Goal: Task Accomplishment & Management: Use online tool/utility

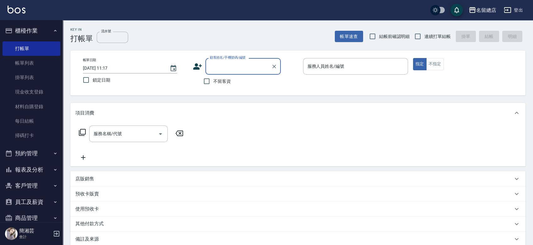
click at [23, 166] on button "報表及分析" at bounding box center [32, 170] width 58 height 16
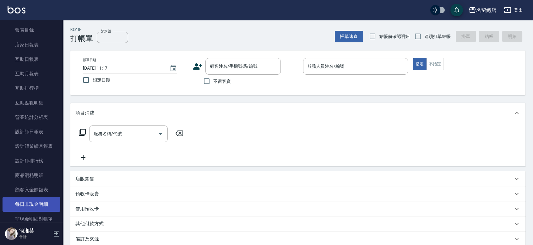
scroll to position [174, 0]
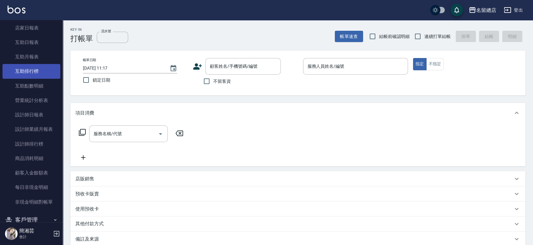
click at [25, 69] on link "互助排行榜" at bounding box center [32, 71] width 58 height 14
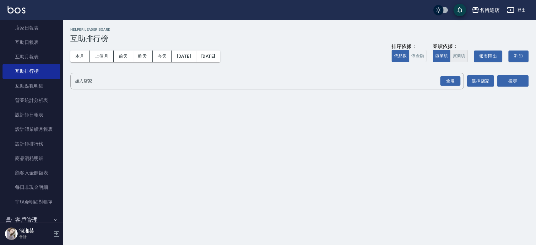
click at [463, 57] on button "實業績" at bounding box center [459, 56] width 18 height 12
click at [454, 81] on div "全選" at bounding box center [450, 81] width 20 height 10
click at [513, 78] on button "搜尋" at bounding box center [512, 82] width 31 height 12
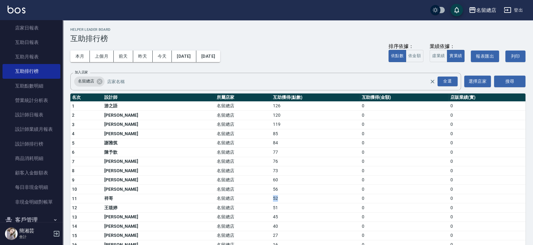
drag, startPoint x: 228, startPoint y: 198, endPoint x: 245, endPoint y: 196, distance: 16.4
click at [271, 196] on td "52" at bounding box center [315, 198] width 88 height 9
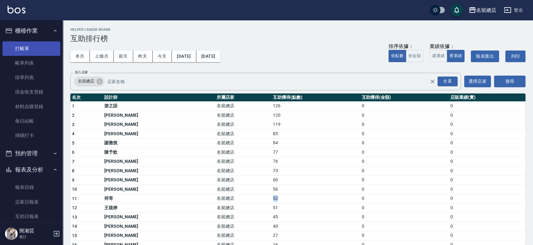
click at [30, 42] on link "打帳單" at bounding box center [32, 48] width 58 height 14
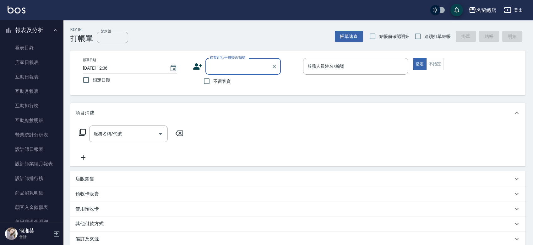
scroll to position [35, 0]
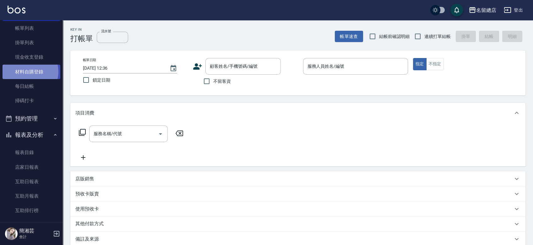
click at [28, 72] on link "材料自購登錄" at bounding box center [32, 72] width 58 height 14
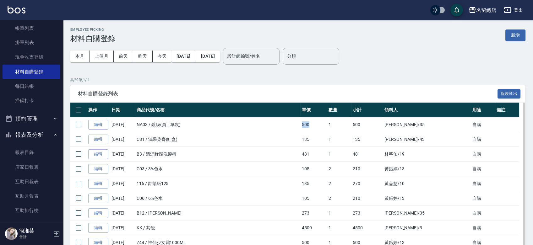
drag, startPoint x: 311, startPoint y: 126, endPoint x: 321, endPoint y: 125, distance: 10.7
click at [321, 125] on td "500" at bounding box center [313, 124] width 27 height 15
click at [325, 127] on td "500" at bounding box center [313, 124] width 27 height 15
click at [100, 122] on link "編輯" at bounding box center [98, 125] width 20 height 10
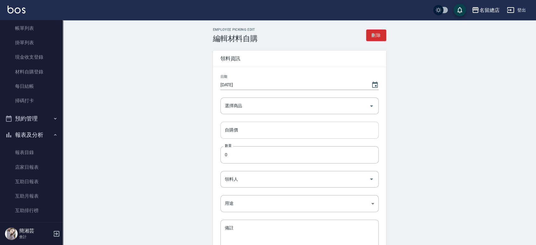
type input "[DATE]"
type input "鍍膜(員工單次)"
type input "500"
type input "1"
type input "[PERSON_NAME]"
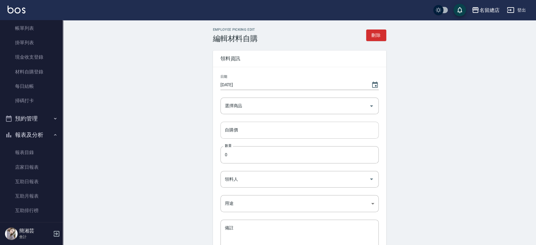
type input "自購"
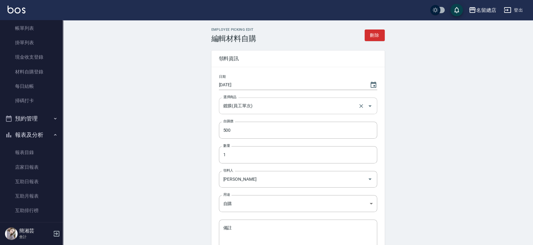
click at [243, 104] on input "鍍膜(員工單次)" at bounding box center [289, 105] width 135 height 11
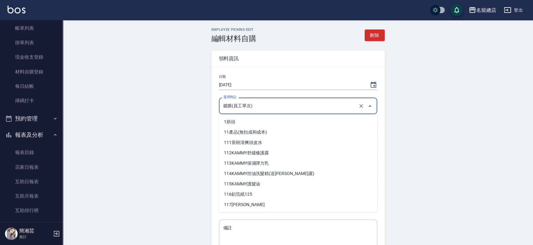
scroll to position [2845, 0]
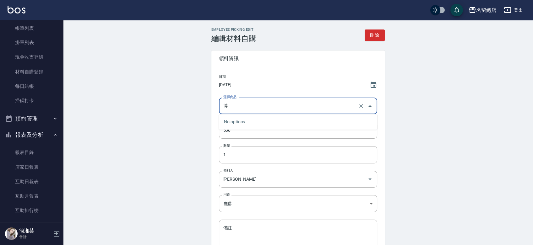
type input "栢"
type input "藍"
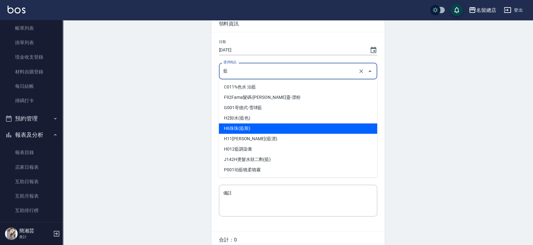
scroll to position [0, 0]
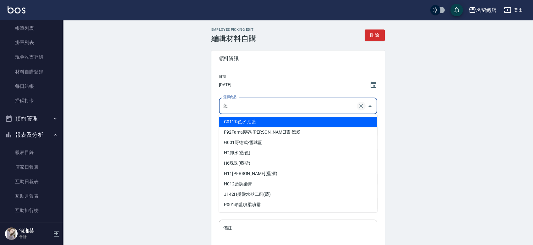
click at [364, 107] on button "Clear" at bounding box center [360, 106] width 9 height 9
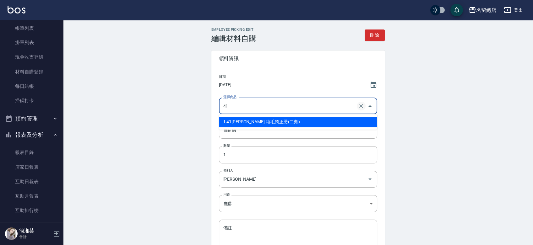
type input "4"
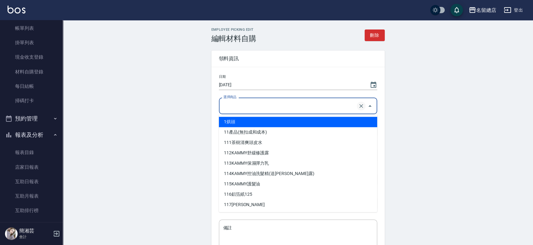
type input "ㄜ"
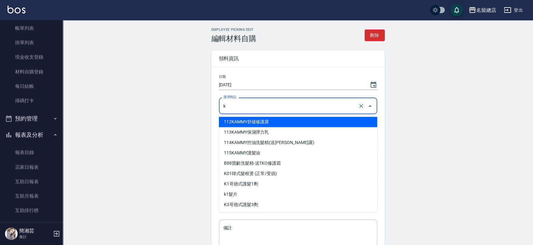
type input "kk"
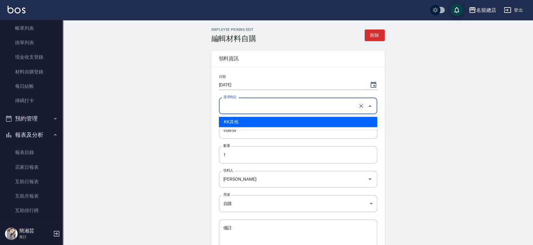
type input "其他"
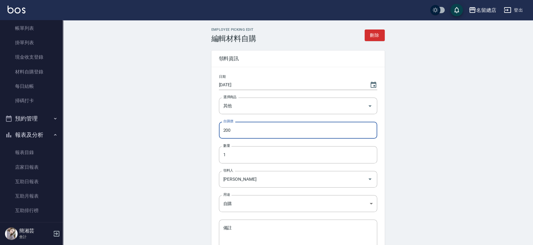
scroll to position [65, 0]
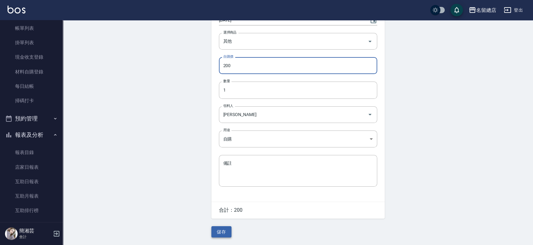
type input "200"
click at [220, 231] on button "儲存" at bounding box center [221, 232] width 20 height 12
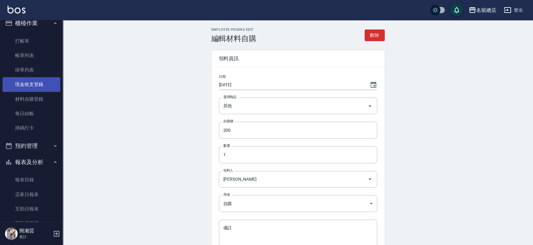
scroll to position [0, 0]
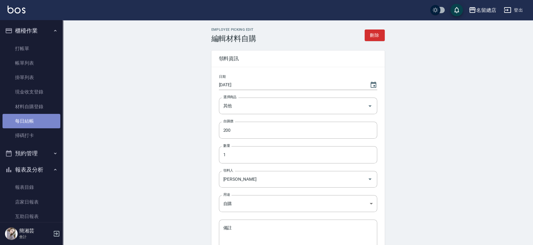
click at [35, 125] on link "每日結帳" at bounding box center [32, 121] width 58 height 14
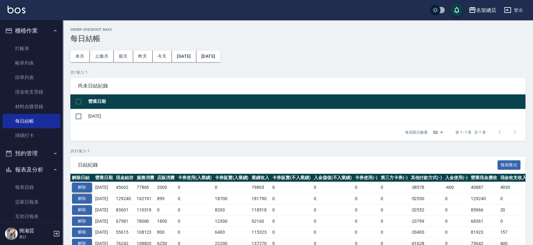
click at [84, 184] on button "解除" at bounding box center [82, 188] width 20 height 10
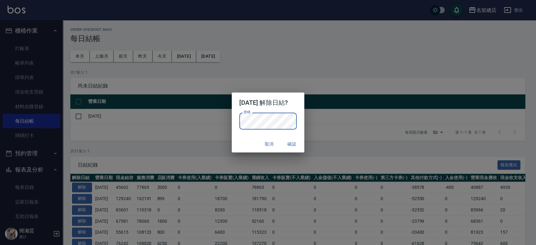
click at [304, 123] on div "密碼 密碼" at bounding box center [268, 124] width 72 height 23
click at [299, 143] on button "確認" at bounding box center [291, 144] width 20 height 12
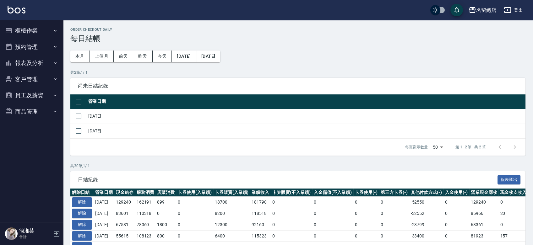
click at [38, 29] on button "櫃檯作業" at bounding box center [32, 31] width 58 height 16
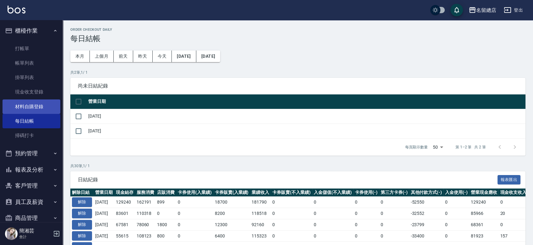
click at [31, 105] on link "材料自購登錄" at bounding box center [32, 106] width 58 height 14
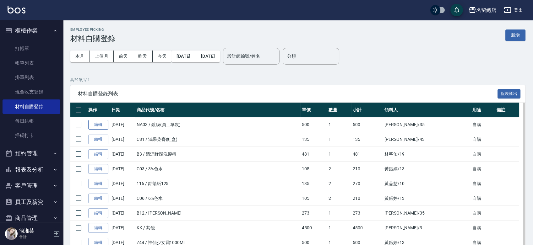
click at [104, 122] on link "編輯" at bounding box center [98, 125] width 20 height 10
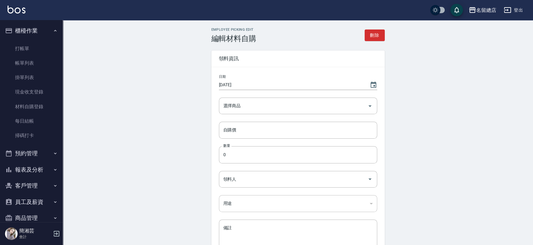
type input "[DATE]"
type input "鍍膜(員工單次)"
type input "500"
type input "1"
type input "[PERSON_NAME]"
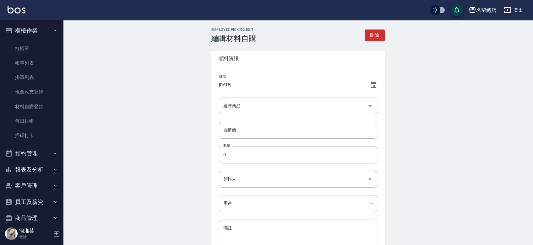
type input "自購"
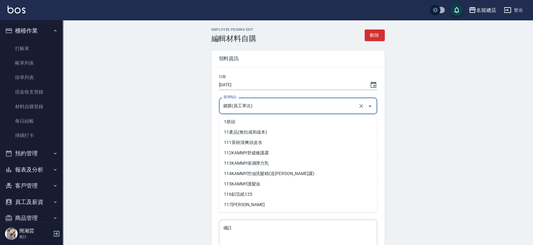
click at [277, 107] on input "鍍膜(員工單次)" at bounding box center [289, 105] width 135 height 11
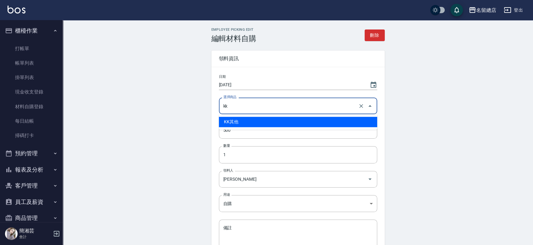
click at [307, 123] on li "KK 其他" at bounding box center [298, 122] width 158 height 10
type input "其他"
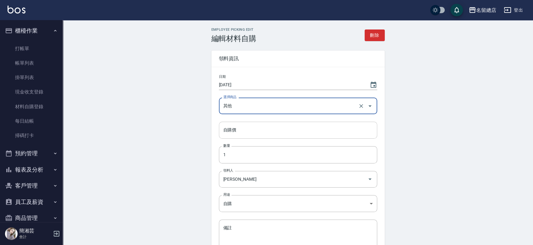
type input "其他"
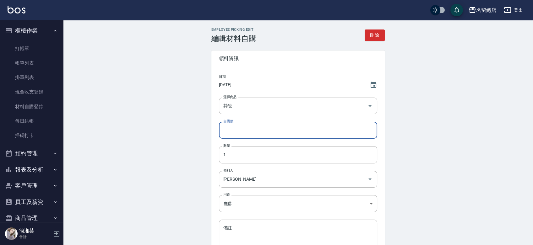
click at [296, 130] on input "自購價" at bounding box center [298, 130] width 158 height 17
type input "200"
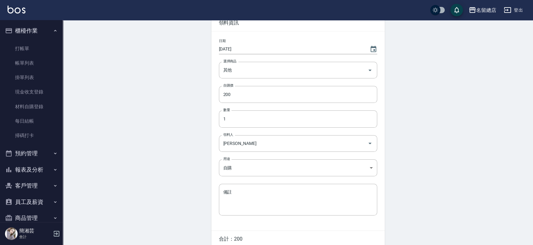
scroll to position [65, 0]
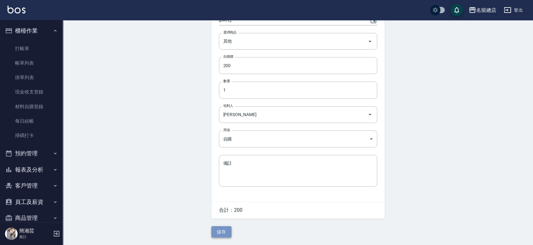
click at [218, 232] on button "儲存" at bounding box center [221, 232] width 20 height 12
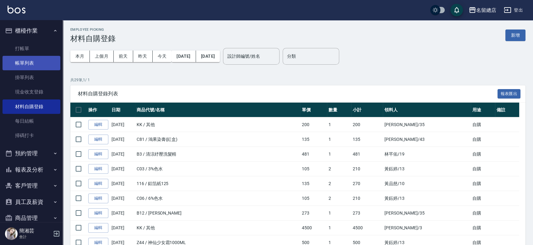
click at [30, 62] on link "帳單列表" at bounding box center [32, 63] width 58 height 14
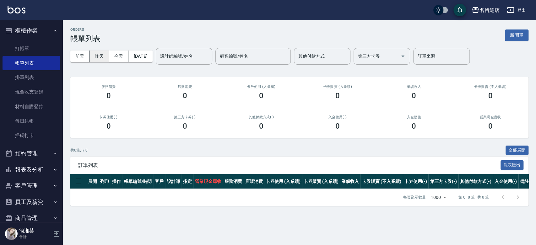
click at [105, 56] on button "昨天" at bounding box center [99, 57] width 19 height 12
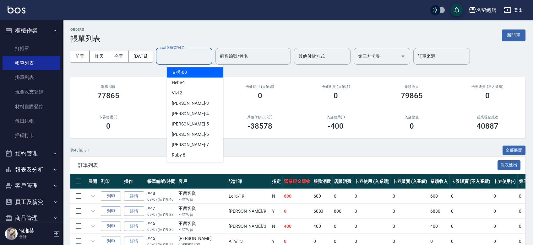
click at [193, 57] on input "設計師編號/姓名" at bounding box center [183, 56] width 51 height 11
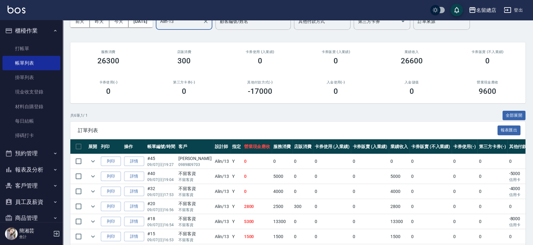
scroll to position [63, 0]
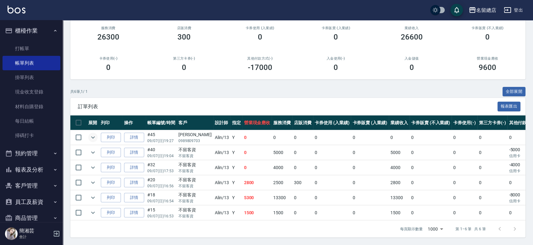
type input "Alin-13"
click at [90, 134] on icon "expand row" at bounding box center [93, 138] width 8 height 8
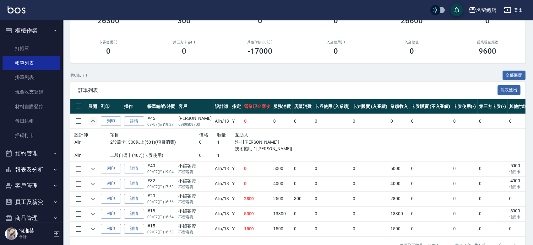
scroll to position [96, 0]
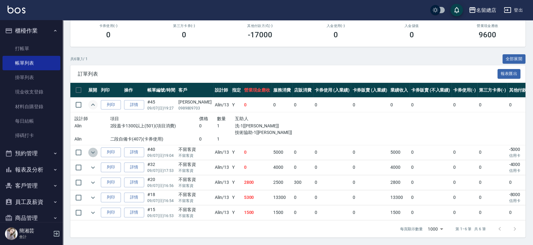
click at [94, 149] on icon "expand row" at bounding box center [93, 153] width 8 height 8
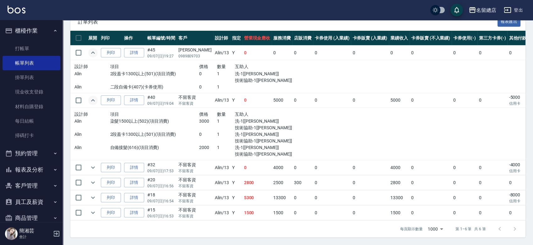
scroll to position [148, 0]
click at [92, 167] on icon "expand row" at bounding box center [93, 168] width 4 height 2
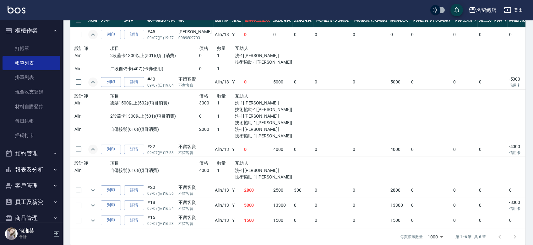
scroll to position [174, 0]
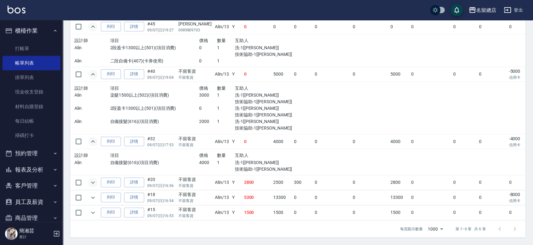
click at [92, 181] on icon "expand row" at bounding box center [93, 182] width 4 height 2
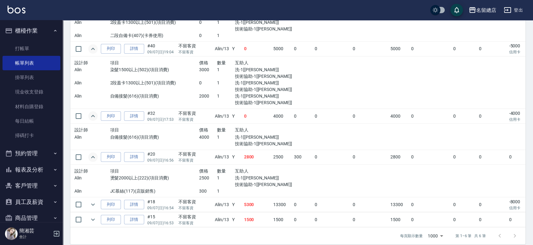
scroll to position [206, 0]
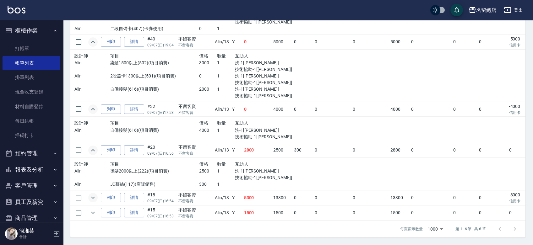
click at [94, 194] on icon "expand row" at bounding box center [93, 198] width 8 height 8
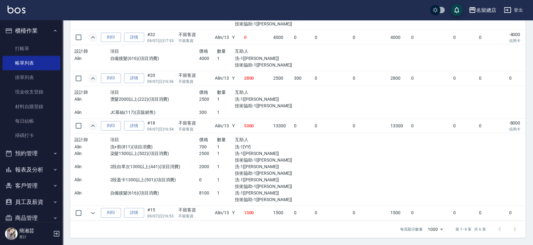
scroll to position [279, 0]
click at [88, 208] on button "expand row" at bounding box center [92, 212] width 9 height 9
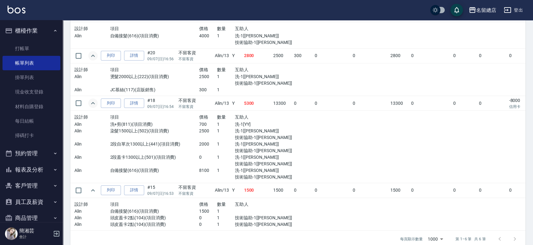
scroll to position [311, 0]
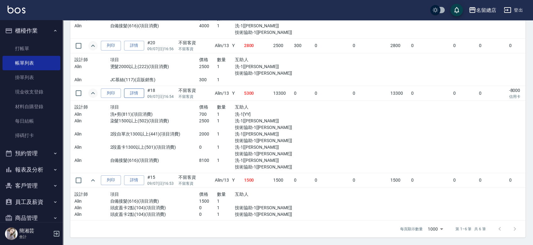
click at [140, 88] on link "詳情" at bounding box center [134, 93] width 20 height 10
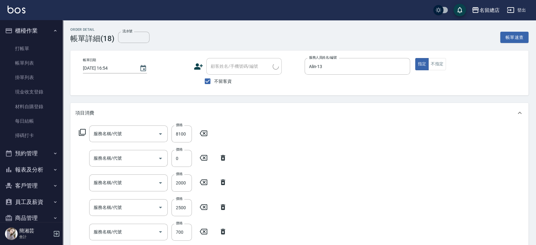
type input "2025/09/07 16:54"
checkbox input "true"
type input "Alin-13"
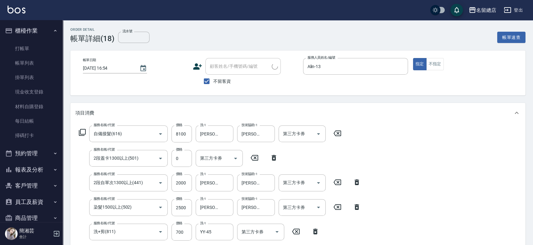
type input "自備接髮(616)"
type input "2段蓋卡1300以上(501)"
type input "2段自單次1300以上(441)"
type input "染髮1500以上(502)"
type input "洗+剪(811)"
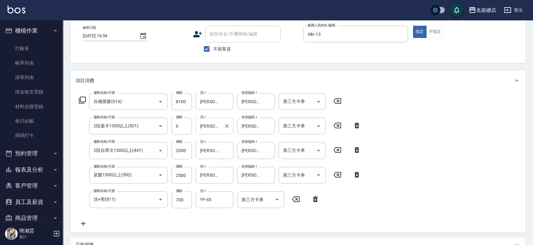
scroll to position [70, 0]
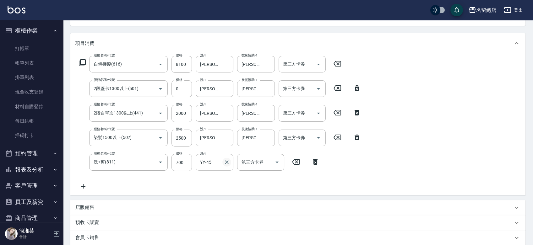
click at [225, 159] on icon "Clear" at bounding box center [226, 162] width 6 height 6
type input "[PERSON_NAME]-43"
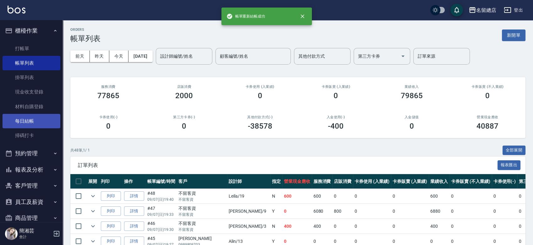
click at [52, 115] on link "每日結帳" at bounding box center [32, 121] width 58 height 14
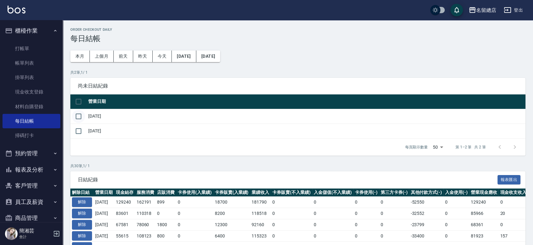
click at [77, 113] on input "checkbox" at bounding box center [78, 116] width 13 height 13
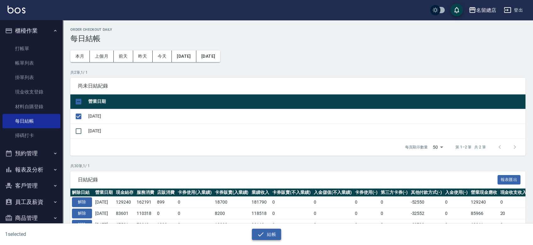
click at [270, 233] on button "結帳" at bounding box center [266, 235] width 29 height 12
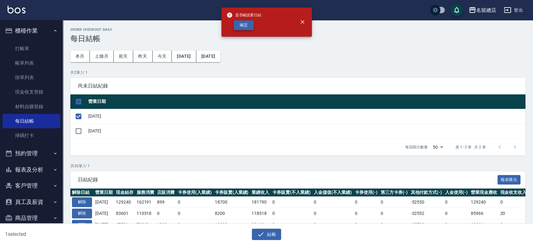
click at [250, 24] on button "確定" at bounding box center [243, 25] width 20 height 10
checkbox input "false"
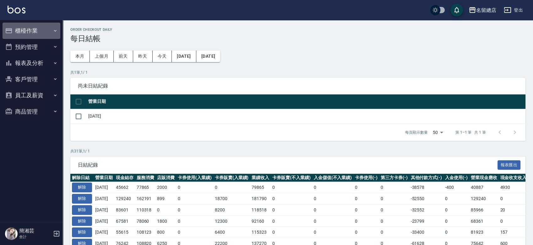
click at [34, 32] on button "櫃檯作業" at bounding box center [32, 31] width 58 height 16
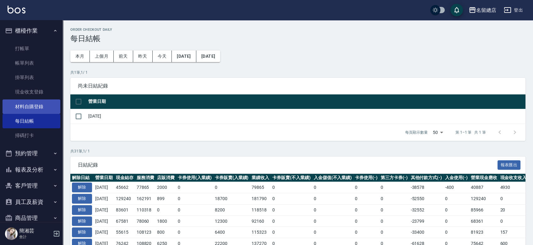
click at [33, 104] on link "材料自購登錄" at bounding box center [32, 106] width 58 height 14
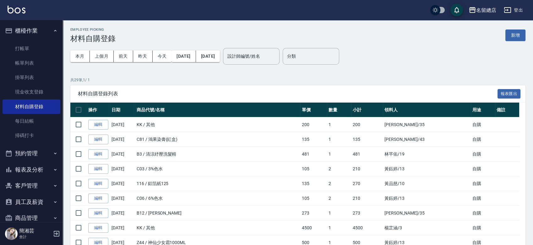
click at [524, 37] on button "新增" at bounding box center [515, 35] width 20 height 12
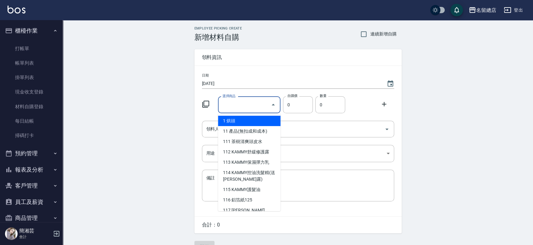
click at [238, 107] on input "選擇商品" at bounding box center [244, 104] width 47 height 11
type input "[PERSON_NAME]-生化還原液第一劑"
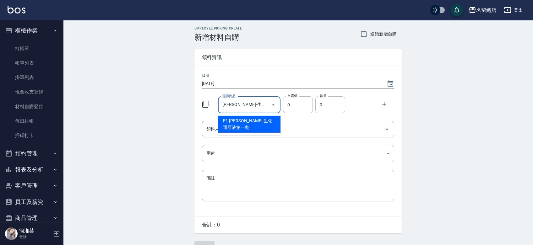
click at [263, 128] on li "E1 [PERSON_NAME]-生化還原液第一劑" at bounding box center [249, 124] width 62 height 17
type input "110"
type input "1"
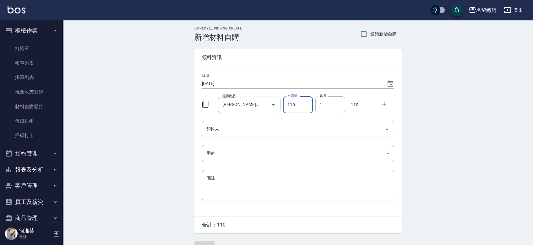
click at [261, 127] on input "領料人" at bounding box center [293, 129] width 177 height 11
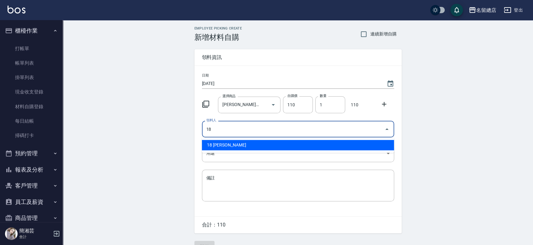
type input "18 [PERSON_NAME]"
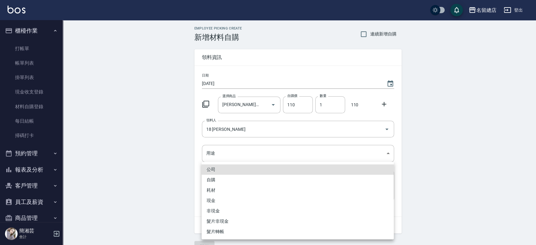
click at [206, 179] on li "自購" at bounding box center [297, 180] width 192 height 10
type input "自購"
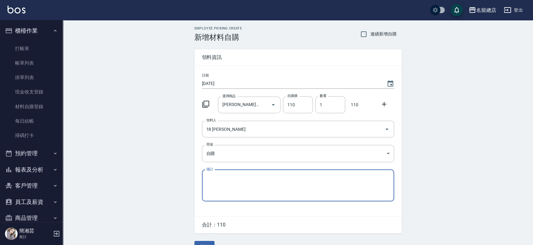
scroll to position [14, 0]
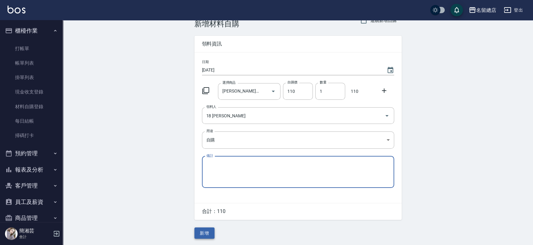
click at [210, 229] on button "新增" at bounding box center [204, 234] width 20 height 12
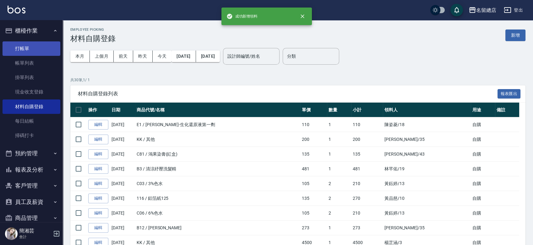
click at [26, 48] on link "打帳單" at bounding box center [32, 48] width 58 height 14
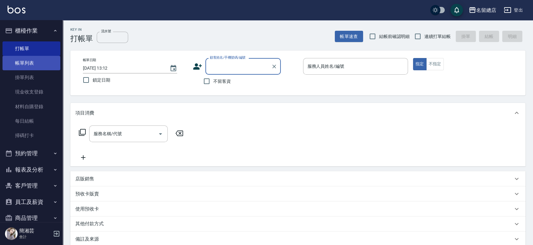
click at [30, 67] on link "帳單列表" at bounding box center [32, 63] width 58 height 14
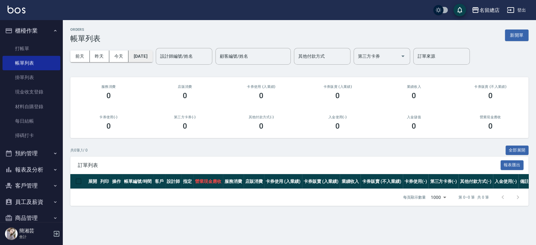
click at [152, 55] on button "[DATE]" at bounding box center [140, 57] width 24 height 12
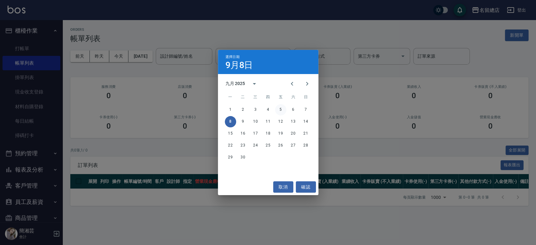
click at [278, 107] on button "5" at bounding box center [280, 109] width 11 height 11
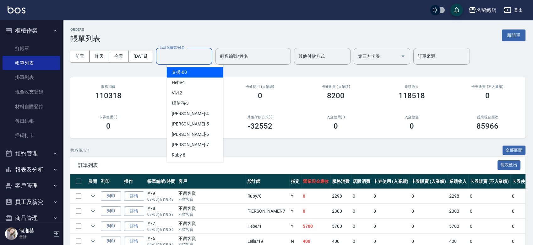
click at [173, 56] on input "設計師編號/姓名" at bounding box center [183, 56] width 51 height 11
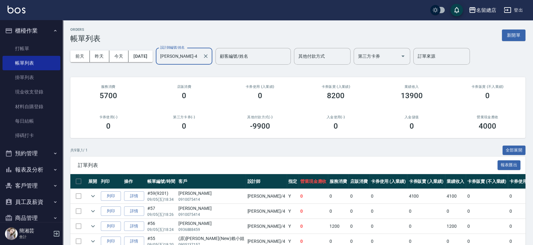
scroll to position [11, 0]
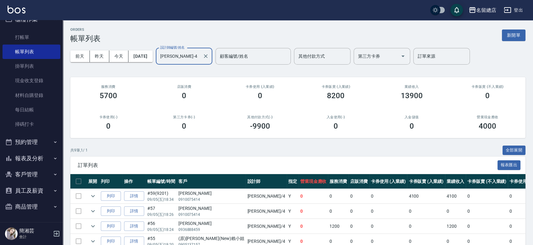
type input "[PERSON_NAME]-4"
click at [34, 155] on button "報表及分析" at bounding box center [32, 158] width 58 height 16
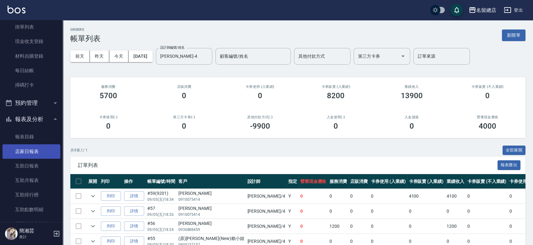
scroll to position [81, 0]
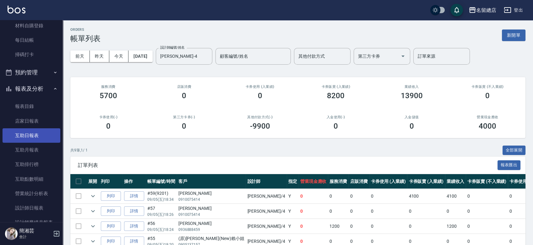
click at [30, 137] on link "互助日報表" at bounding box center [32, 135] width 58 height 14
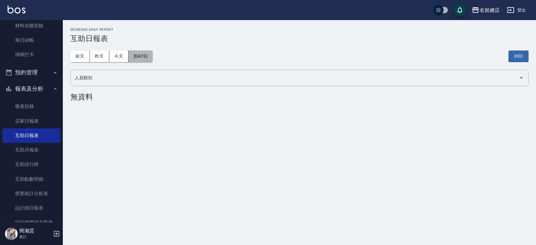
click at [143, 54] on button "[DATE]" at bounding box center [140, 57] width 24 height 12
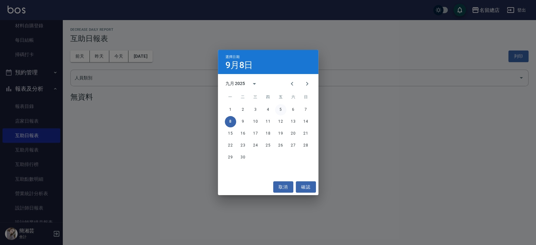
click at [283, 107] on button "5" at bounding box center [280, 109] width 11 height 11
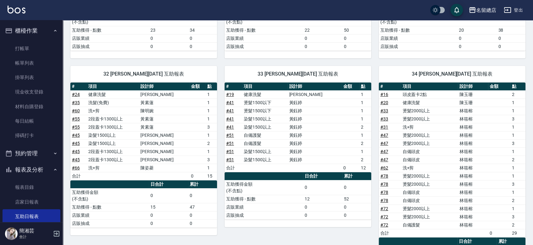
scroll to position [174, 0]
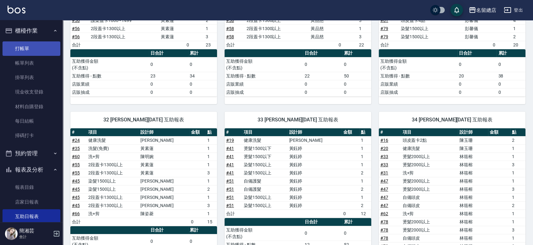
click at [28, 49] on link "打帳單" at bounding box center [32, 48] width 58 height 14
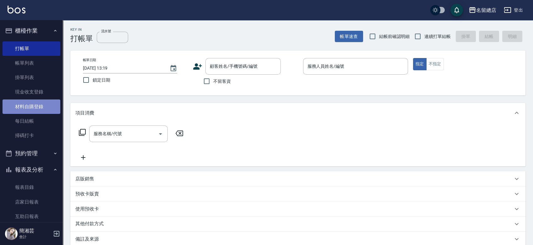
click at [41, 102] on link "材料自購登錄" at bounding box center [32, 106] width 58 height 14
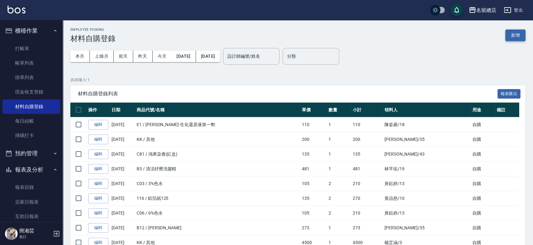
drag, startPoint x: 517, startPoint y: 41, endPoint x: 516, endPoint y: 36, distance: 5.5
click at [517, 41] on div "Employee Picking 材料自購登錄 新增" at bounding box center [297, 35] width 455 height 15
click at [516, 36] on button "新增" at bounding box center [515, 35] width 20 height 12
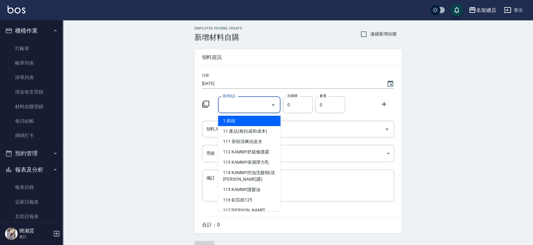
click at [244, 107] on input "選擇商品" at bounding box center [244, 104] width 47 height 11
type input "6%色水"
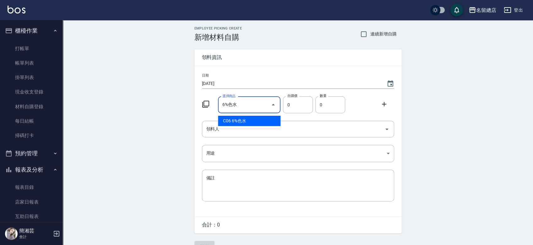
click at [250, 122] on li "C06 6%色水" at bounding box center [249, 121] width 62 height 10
type input "105"
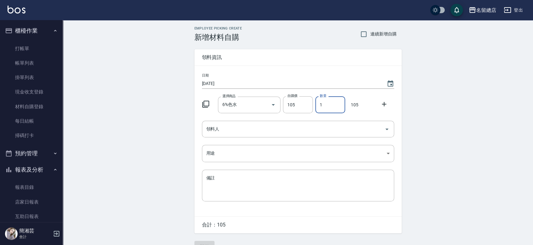
drag, startPoint x: 330, startPoint y: 99, endPoint x: 319, endPoint y: 96, distance: 12.0
click at [319, 105] on input "1" at bounding box center [330, 104] width 30 height 17
type input "2"
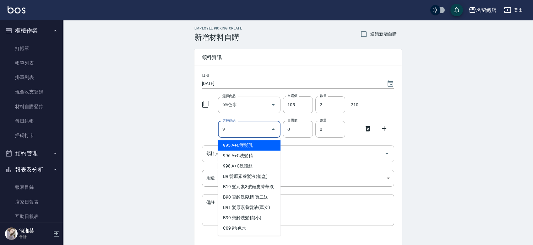
type input "9%色水"
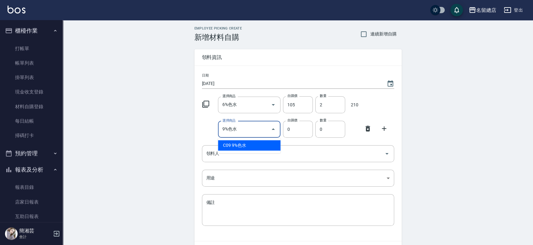
click at [264, 145] on li "C09 9%色水" at bounding box center [249, 145] width 62 height 10
type input "105"
type input "1"
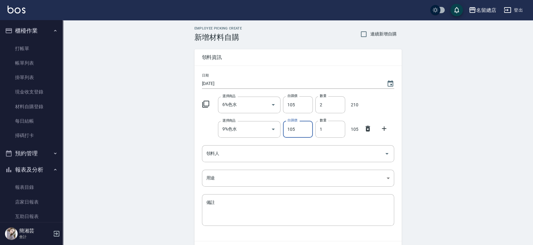
click at [382, 129] on icon at bounding box center [384, 129] width 8 height 8
click at [241, 158] on input "選擇商品" at bounding box center [244, 153] width 47 height 11
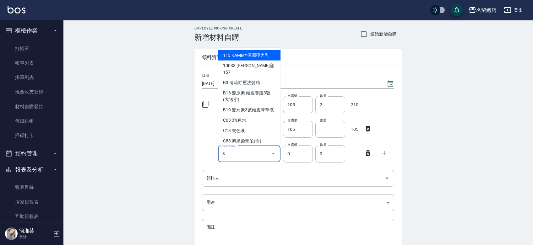
type input "3%色水"
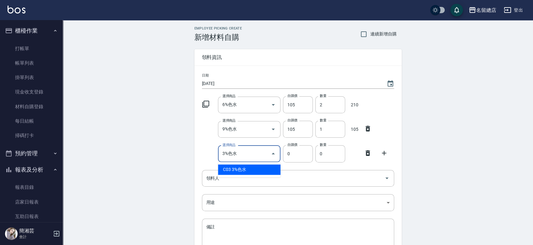
click at [242, 167] on li "C03 3%色水" at bounding box center [249, 169] width 62 height 10
type input "105"
type input "1"
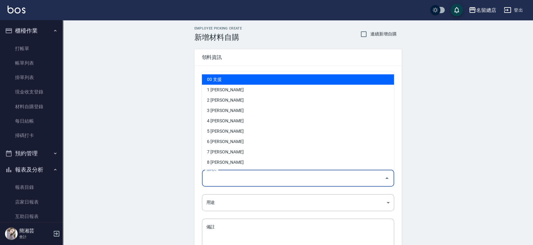
click at [247, 176] on input "領料人" at bounding box center [293, 178] width 177 height 11
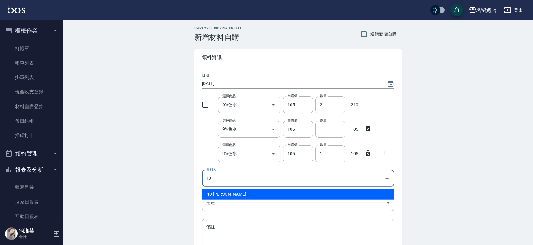
type input "10 [PERSON_NAME]"
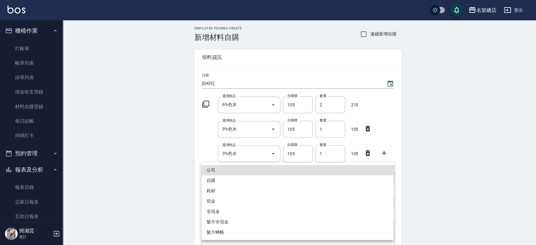
click at [216, 181] on li "自購" at bounding box center [297, 180] width 192 height 10
type input "自購"
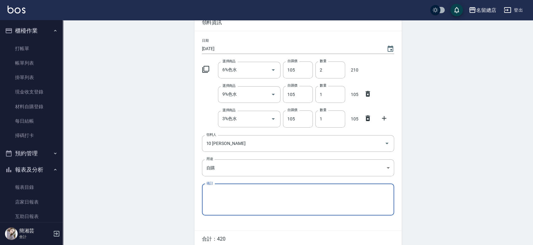
scroll to position [63, 0]
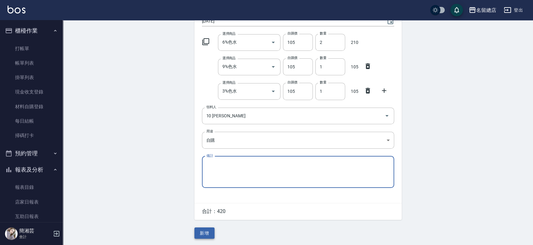
click at [208, 230] on button "新增" at bounding box center [204, 234] width 20 height 12
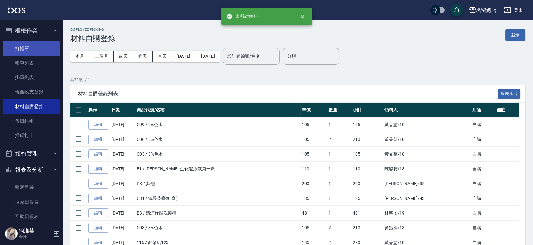
click at [23, 47] on link "打帳單" at bounding box center [32, 48] width 58 height 14
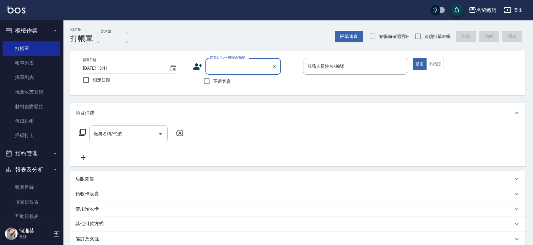
click at [428, 36] on span "連續打單結帳" at bounding box center [437, 36] width 26 height 7
click at [424, 36] on input "連續打單結帳" at bounding box center [417, 36] width 13 height 13
checkbox input "true"
click at [217, 84] on label "不留客資" at bounding box center [215, 81] width 31 height 13
click at [213, 84] on input "不留客資" at bounding box center [206, 81] width 13 height 13
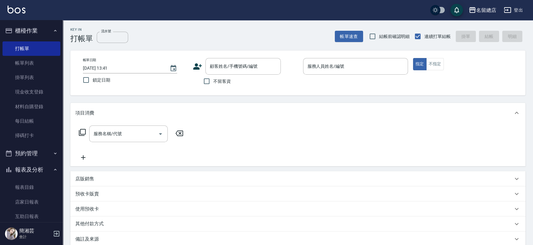
checkbox input "true"
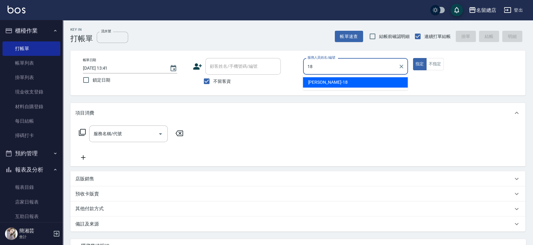
type input "[PERSON_NAME]-18"
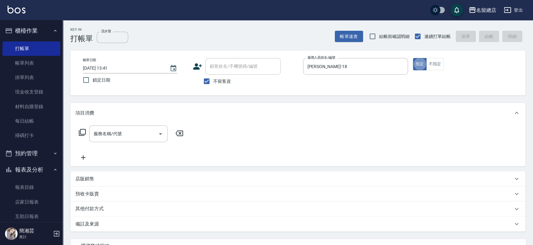
type button "true"
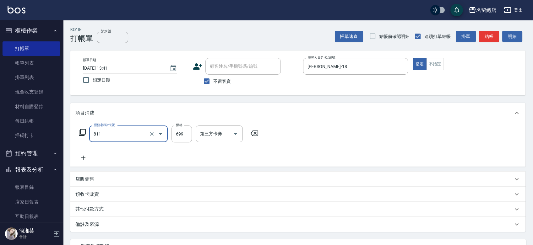
type input "洗+剪(811)"
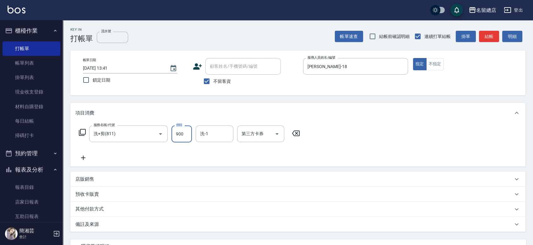
type input "900"
type input "[PERSON_NAME]-31"
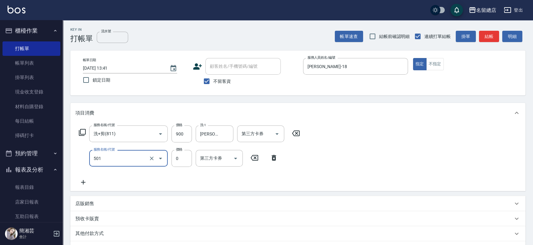
type input "2段蓋卡1300以上(501)"
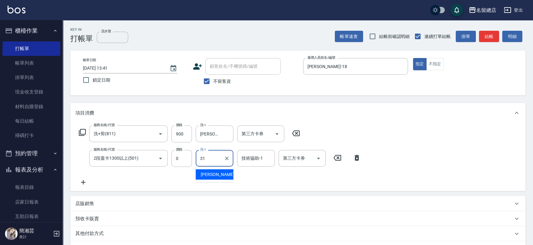
type input "[PERSON_NAME]-31"
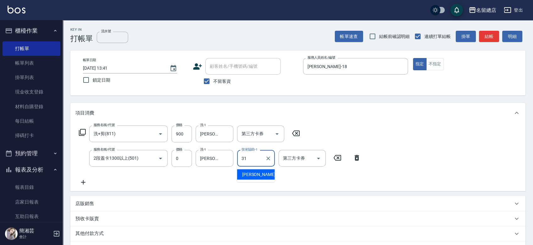
type input "[PERSON_NAME]-31"
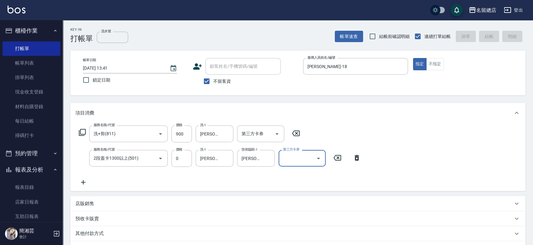
type input "[DATE] 13:42"
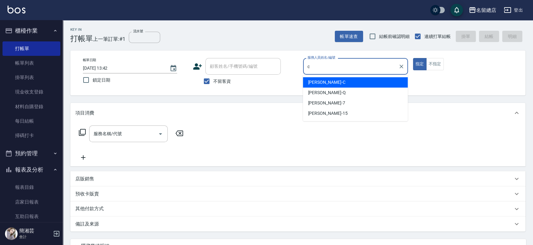
type input "麗花[PERSON_NAME]"
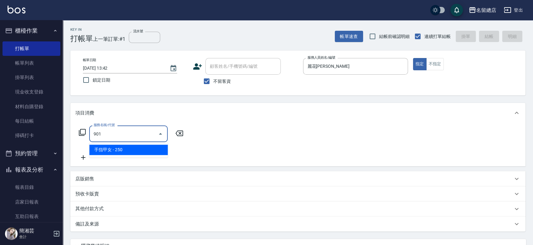
type input "手指甲女(901)"
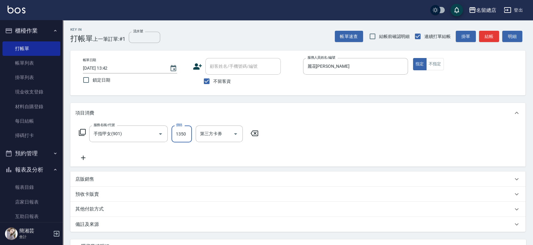
type input "1350"
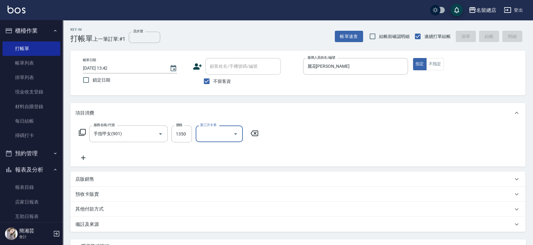
type input "[DATE] 13:43"
click at [213, 78] on input "不留客資" at bounding box center [206, 81] width 13 height 13
checkbox input "false"
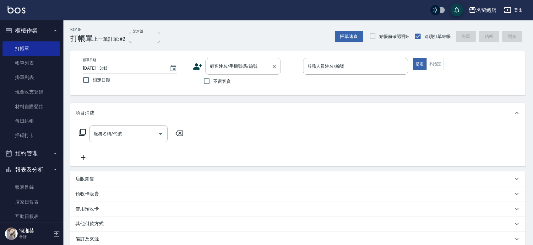
click at [212, 68] on input "顧客姓名/手機號碼/編號" at bounding box center [238, 66] width 60 height 11
type input "[PERSON_NAME]/0921889889/0374"
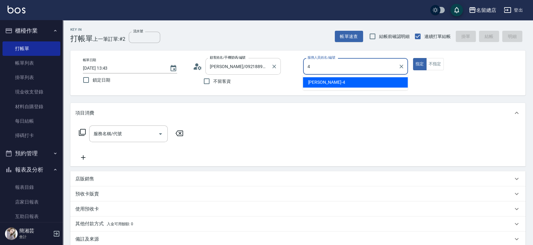
type input "[PERSON_NAME]-4"
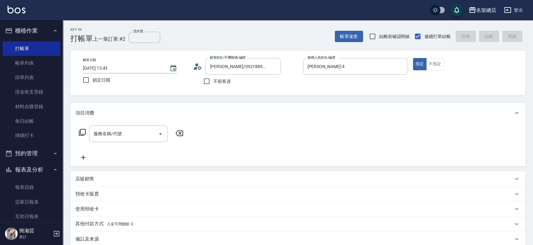
click at [193, 67] on icon at bounding box center [197, 66] width 9 height 9
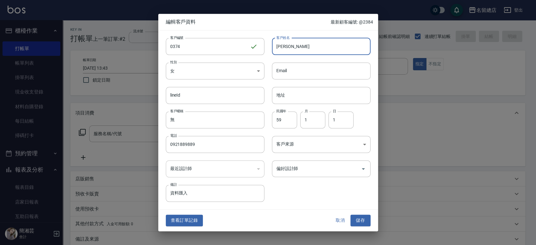
click at [297, 51] on input "[PERSON_NAME]" at bounding box center [321, 46] width 99 height 17
drag, startPoint x: 286, startPoint y: 51, endPoint x: 267, endPoint y: 56, distance: 19.1
click at [272, 55] on input "[PERSON_NAME]" at bounding box center [321, 46] width 99 height 17
type input "[PERSON_NAME]"
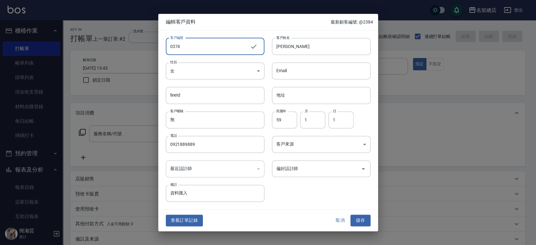
drag, startPoint x: 193, startPoint y: 42, endPoint x: 153, endPoint y: 50, distance: 40.3
click at [153, 49] on div "編輯客戶資料 最新顧客編號: @2384 客戶編號 0374 ​ 客戶編號 客戶姓名 [PERSON_NAME] 客戶姓名 性別 女 [DEMOGRAPHIC…" at bounding box center [268, 122] width 536 height 245
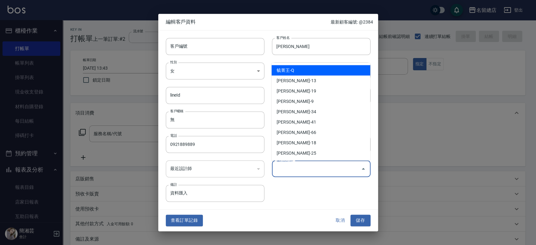
click at [292, 162] on div "偏好設計師 偏好設計師" at bounding box center [321, 168] width 99 height 17
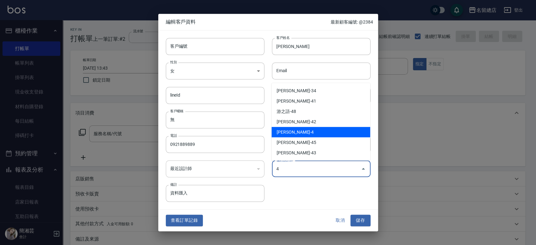
click at [293, 130] on li "[PERSON_NAME]-4" at bounding box center [320, 132] width 99 height 10
type input "黃素蓮"
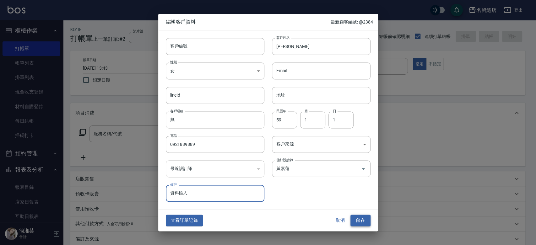
click at [363, 219] on button "儲存" at bounding box center [360, 221] width 20 height 12
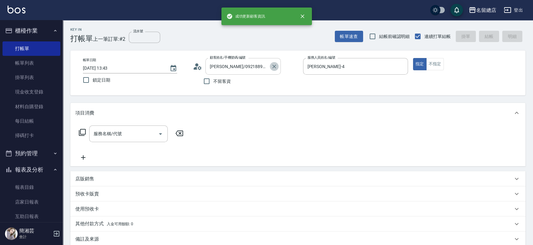
click at [276, 67] on icon "Clear" at bounding box center [274, 66] width 6 height 6
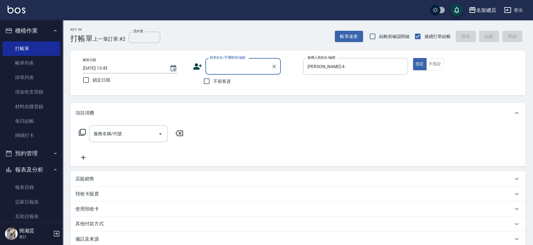
click at [258, 67] on input "顧客姓名/手機號碼/編號" at bounding box center [238, 66] width 60 height 11
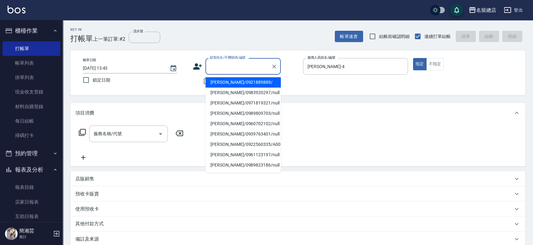
click at [253, 80] on li "[PERSON_NAME]/0921889889/" at bounding box center [242, 82] width 75 height 10
type input "[PERSON_NAME]/0921889889/"
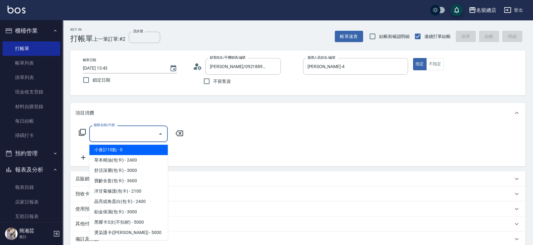
click at [122, 130] on input "服務名稱/代號" at bounding box center [123, 133] width 63 height 11
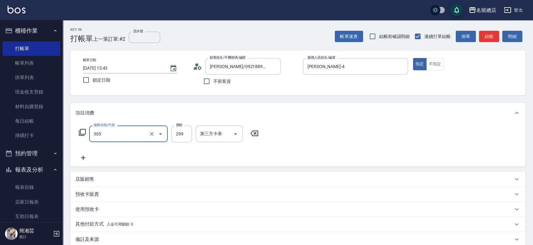
type input "剪髮(305)"
type input "500"
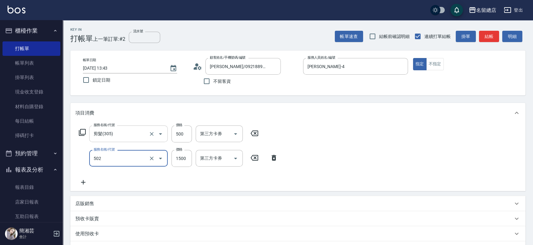
type input "染髮1500以上(502)"
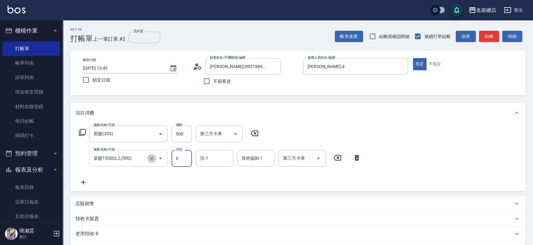
click at [150, 158] on icon "Clear" at bounding box center [151, 158] width 6 height 6
type input "0"
type input "染髮1500以上(502)"
click at [149, 158] on icon "Clear" at bounding box center [151, 158] width 6 height 6
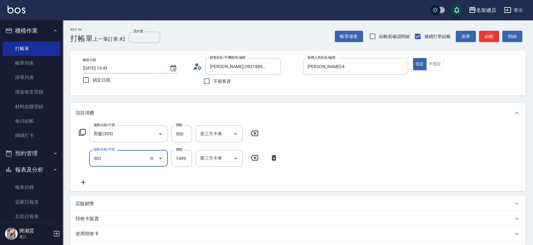
type input "染髮1000~1499(503)"
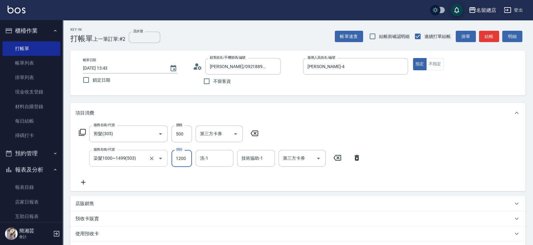
type input "1200"
type input "[PERSON_NAME]-27"
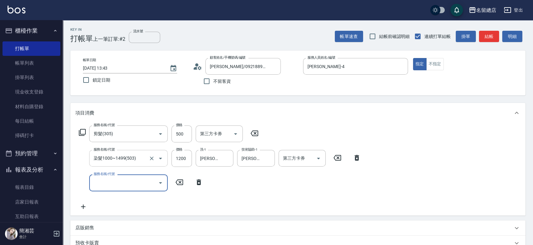
type input "4"
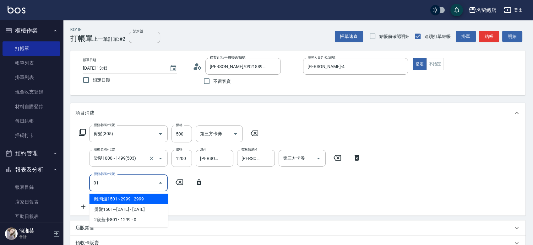
type input "0"
type input "頭皮蓋卡2點(104)"
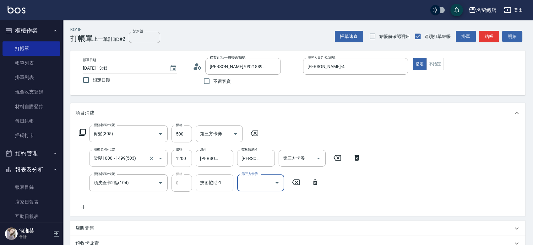
click at [211, 187] on input "技術協助-1" at bounding box center [214, 182] width 32 height 11
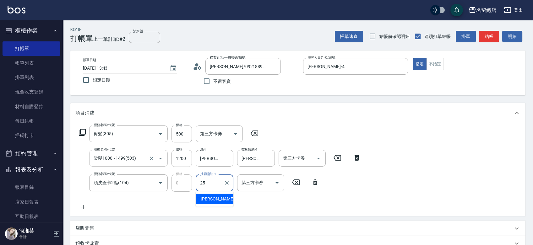
type input "[PERSON_NAME]-25"
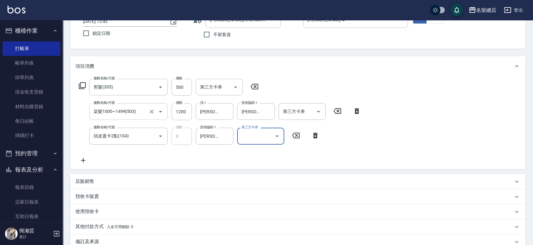
scroll to position [121, 0]
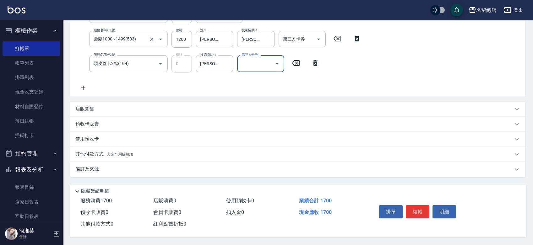
click at [104, 121] on div "預收卡販賣" at bounding box center [293, 124] width 437 height 7
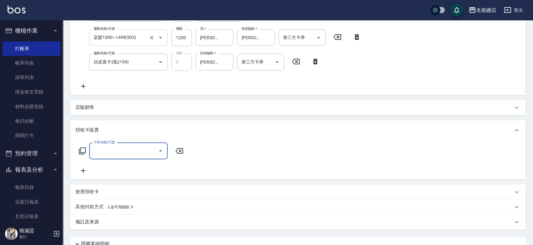
scroll to position [0, 0]
type input "二段自備卡(407)"
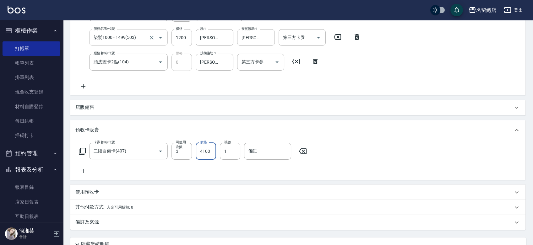
type input "4100"
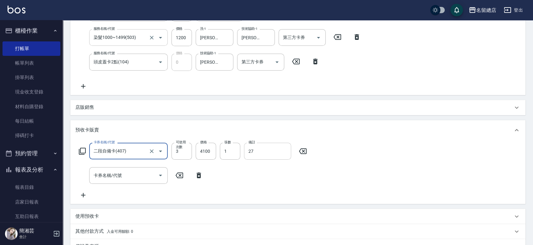
drag, startPoint x: 264, startPoint y: 150, endPoint x: 244, endPoint y: 149, distance: 19.8
click at [244, 149] on input "27" at bounding box center [267, 151] width 47 height 17
click at [260, 151] on input "27" at bounding box center [267, 151] width 47 height 17
drag, startPoint x: 260, startPoint y: 151, endPoint x: 249, endPoint y: 152, distance: 10.4
click at [249, 152] on input "27" at bounding box center [267, 151] width 47 height 17
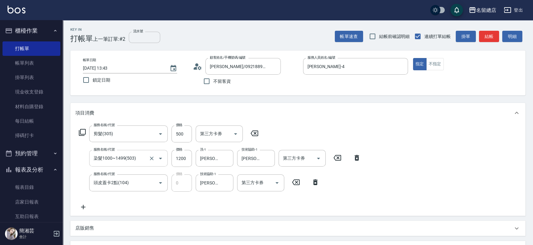
type input "9206"
drag, startPoint x: 157, startPoint y: 38, endPoint x: 154, endPoint y: 40, distance: 3.3
click at [157, 38] on input "流水號" at bounding box center [144, 37] width 31 height 11
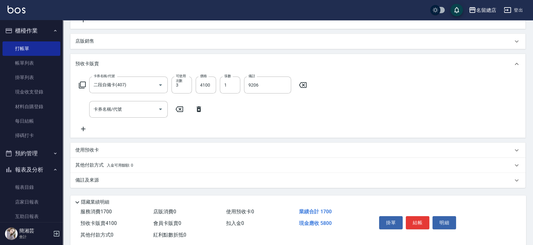
scroll to position [200, 0]
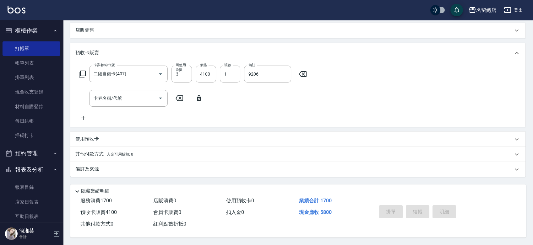
type input "9206"
type input "[DATE] 13:45"
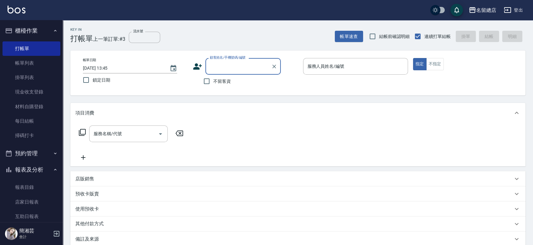
type input "ㄋ"
click at [276, 67] on icon "Clear" at bounding box center [274, 66] width 6 height 6
click at [206, 83] on input "不留客資" at bounding box center [206, 81] width 13 height 13
checkbox input "true"
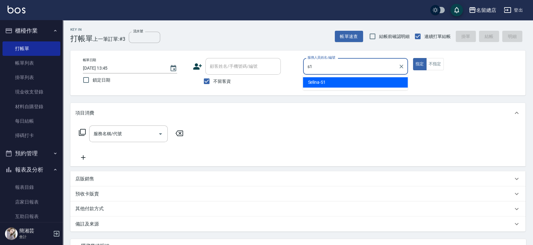
type input "Selina-S1"
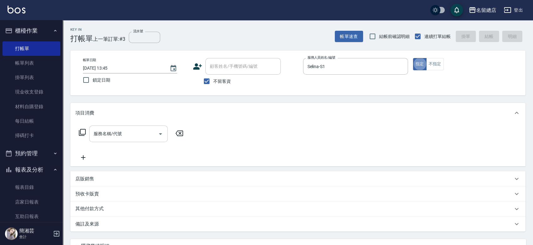
click at [99, 137] on input "服務名稱/代號" at bounding box center [123, 133] width 63 height 11
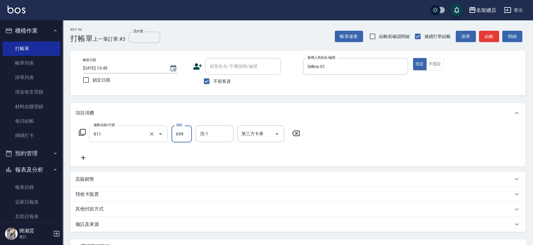
type input "洗+剪(811)"
type input "700"
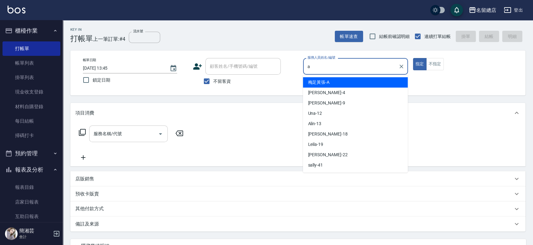
type input "梅足黃張-A"
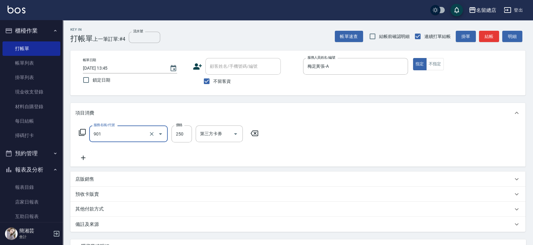
type input "手指甲女(901)"
type input "750"
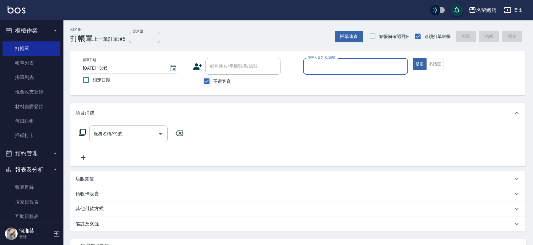
click at [206, 81] on input "不留客資" at bounding box center [206, 81] width 13 height 13
checkbox input "false"
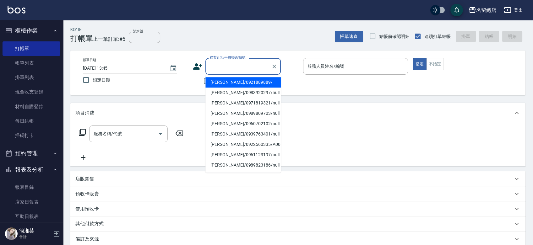
click at [214, 71] on input "顧客姓名/手機號碼/編號" at bounding box center [238, 66] width 60 height 11
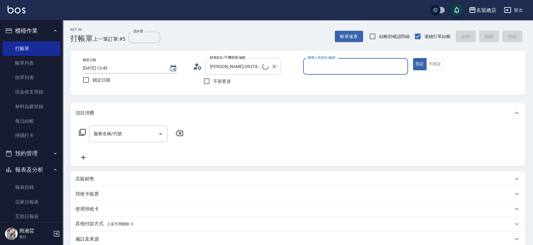
type input "[PERSON_NAME]/0921889889/"
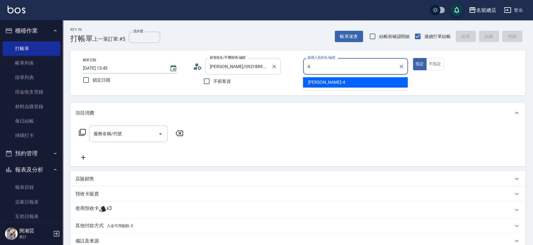
type input "[PERSON_NAME]-4"
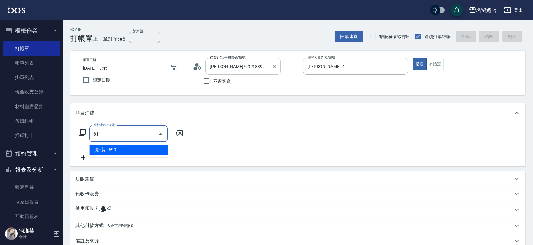
type input "洗+剪(811)"
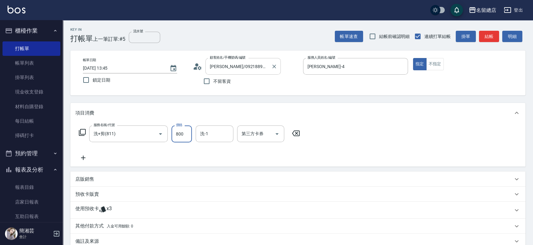
type input "800"
type input "[PERSON_NAME]-25"
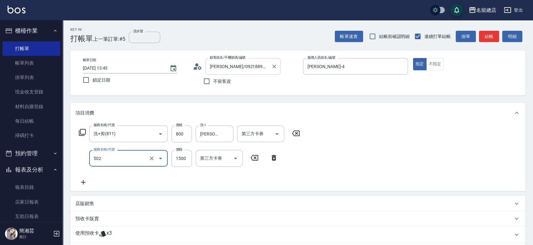
type input "染髮1500以上(502)"
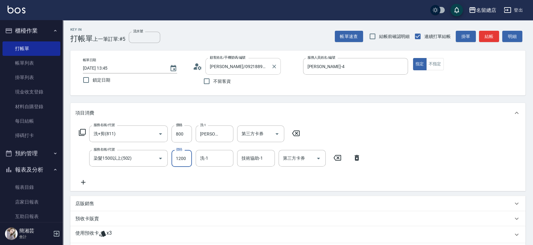
type input "1200"
click at [150, 156] on icon "Clear" at bounding box center [151, 158] width 6 height 6
type input "染髮1500以上(502)"
click at [150, 156] on icon "Clear" at bounding box center [151, 158] width 6 height 6
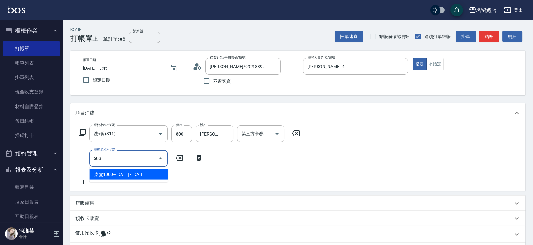
type input "染髮1000~1499(503)"
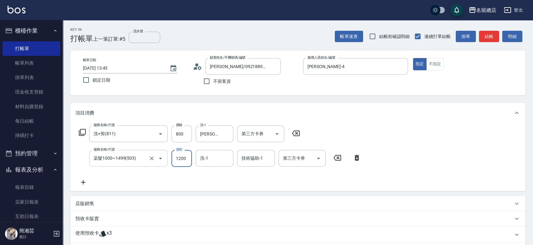
type input "1200"
type input "[PERSON_NAME]-25"
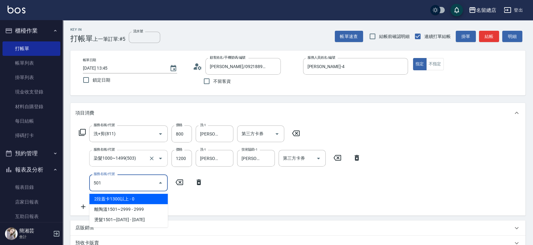
type input "2段蓋卡1300以上(501)"
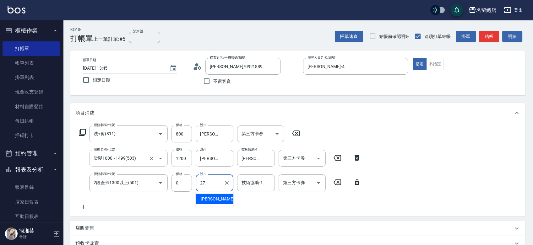
type input "[PERSON_NAME]-27"
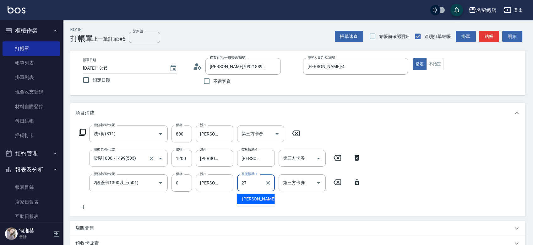
type input "[PERSON_NAME]-27"
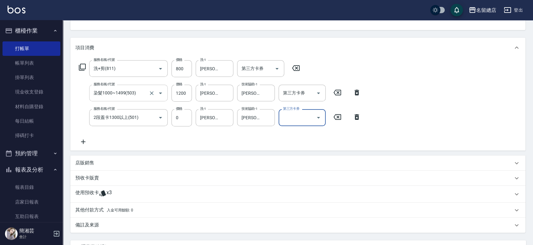
scroll to position [123, 0]
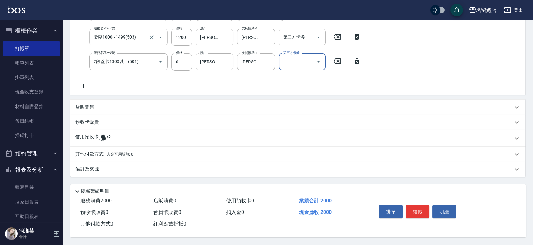
click at [123, 134] on div "使用預收卡 x3" at bounding box center [293, 138] width 437 height 9
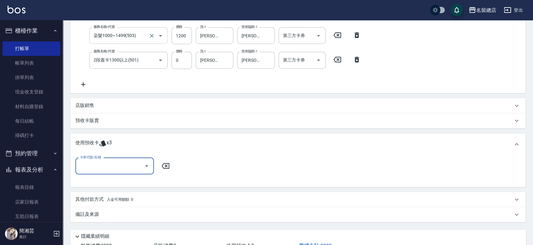
scroll to position [0, 0]
click at [123, 166] on input "卡券代號/名稱" at bounding box center [109, 166] width 63 height 11
click at [125, 180] on div "二段自備卡 剩餘3張 9206" at bounding box center [114, 182] width 78 height 10
type input "二段自備卡 9206"
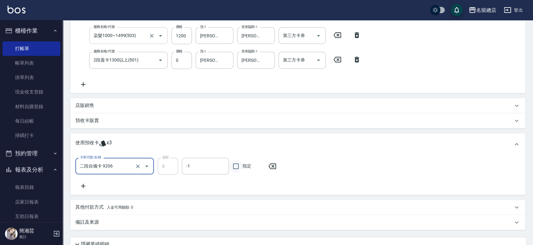
click at [237, 161] on input "指定" at bounding box center [235, 166] width 13 height 13
checkbox input "true"
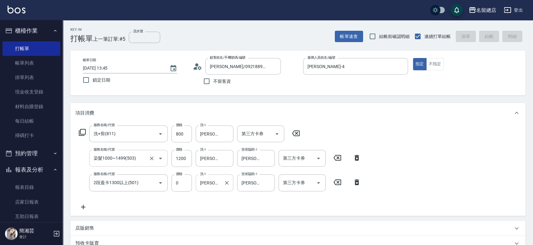
type input "[DATE] 13:46"
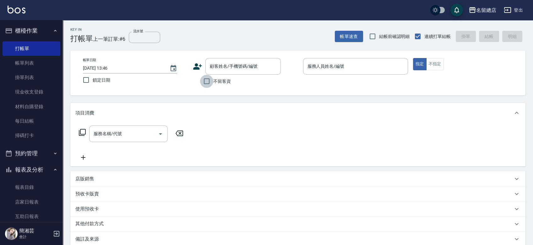
click at [210, 84] on input "不留客資" at bounding box center [206, 81] width 13 height 13
checkbox input "true"
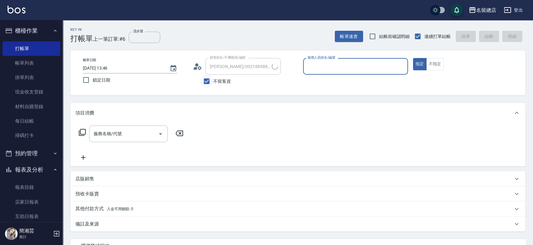
type input "[PERSON_NAME]/0958752009/"
type input "Selina-S1"
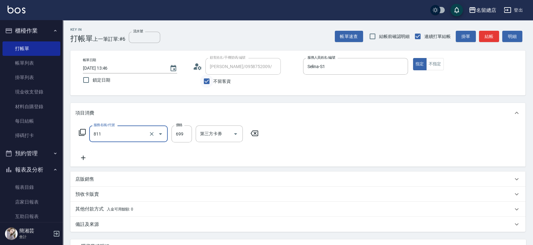
type input "洗+剪(811)"
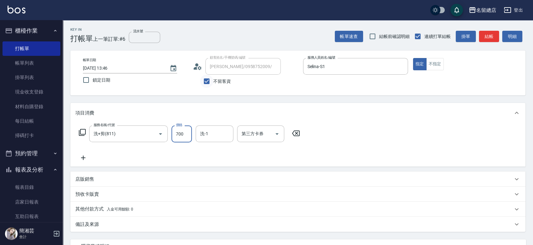
type input "700"
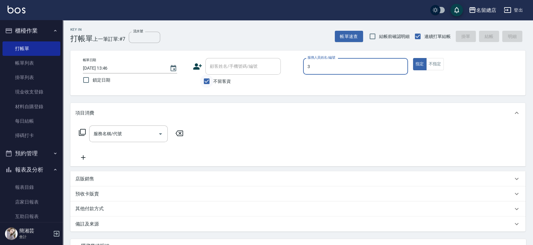
type input "[PERSON_NAME]-3"
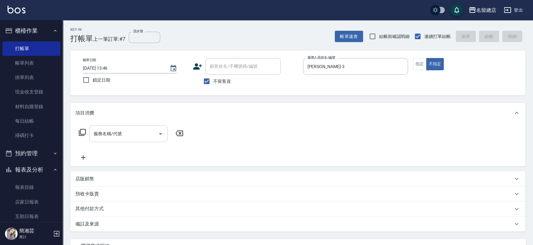
click at [110, 133] on input "服務名稱/代號" at bounding box center [123, 133] width 63 height 11
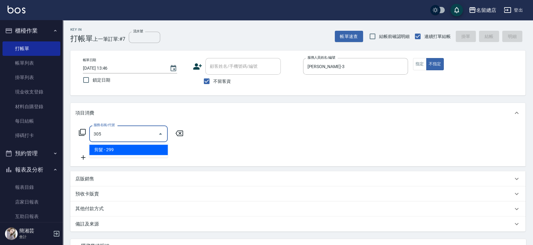
type input "剪髮(305)"
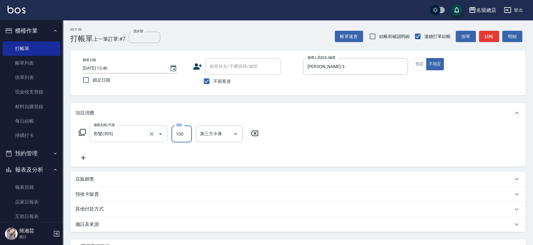
type input "100"
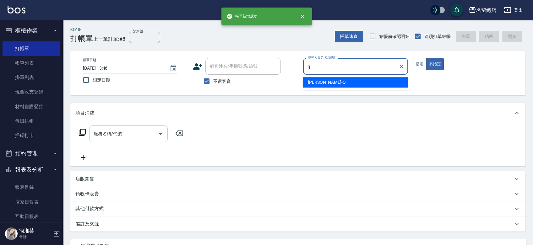
type input "[PERSON_NAME]"
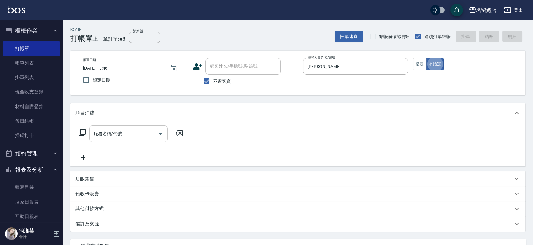
type button "false"
click at [422, 58] on button "指定" at bounding box center [419, 64] width 13 height 12
click at [154, 126] on div "服務名稱/代號" at bounding box center [128, 134] width 78 height 17
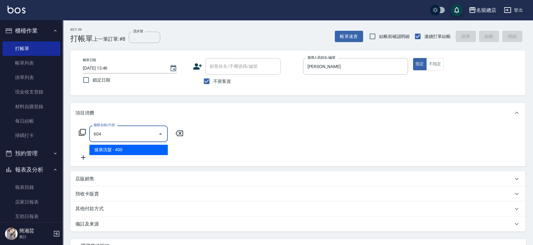
type input "健康洗髮(604)"
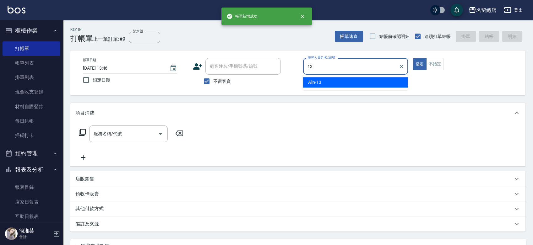
type input "Alin-13"
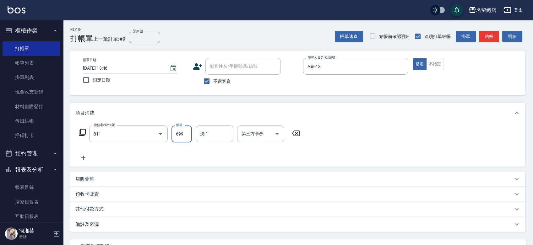
type input "洗+剪(811)"
type input "500"
type input "[PERSON_NAME]-43"
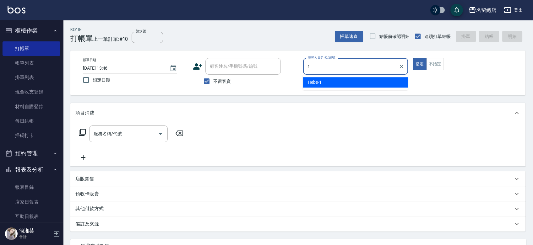
type input "Hebe-1"
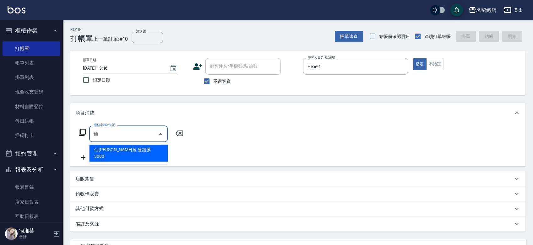
click at [121, 150] on span "仙[PERSON_NAME]拉 髮鍍膜 - 3000" at bounding box center [128, 153] width 78 height 17
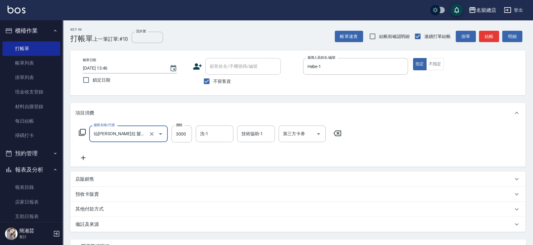
type input "仙[PERSON_NAME]拉 髮鍍膜(410)"
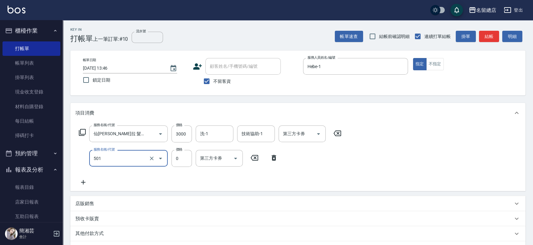
type input "2段蓋卡1300以上(501)"
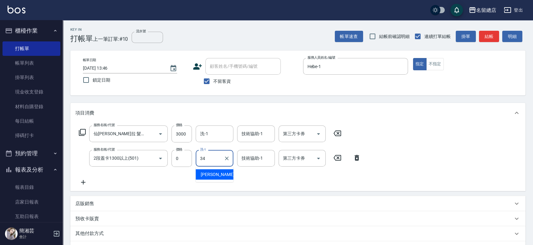
type input "[PERSON_NAME]-34"
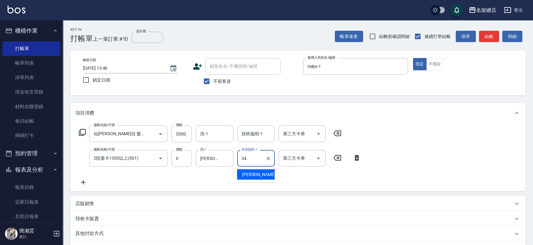
type input "[PERSON_NAME]-34"
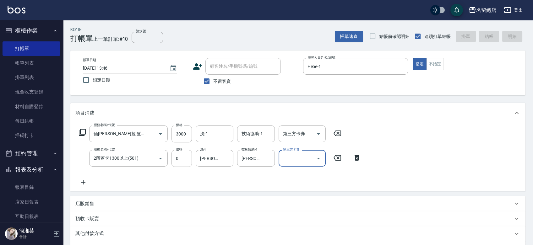
type input "[DATE] 13:47"
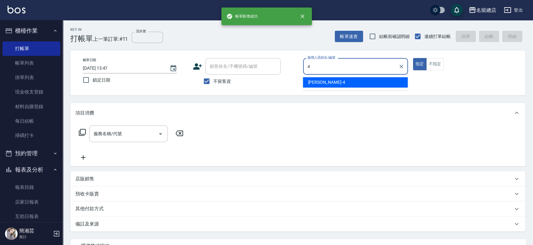
type input "[PERSON_NAME]-4"
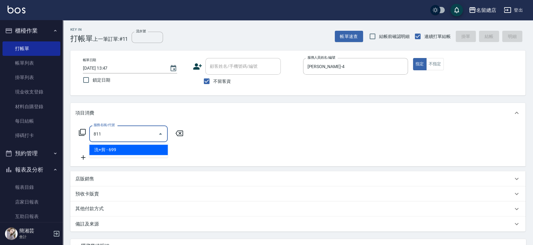
type input "洗+剪(811)"
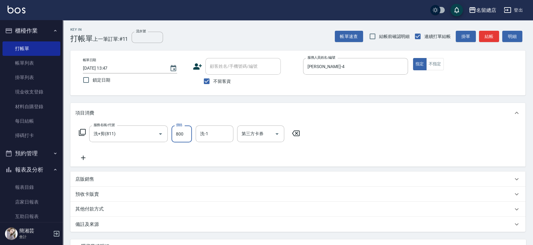
type input "800"
type input "[PERSON_NAME]-27"
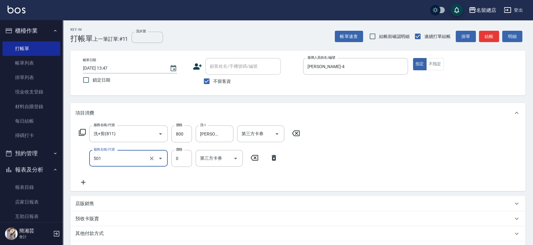
type input "2段蓋卡1300以上(501)"
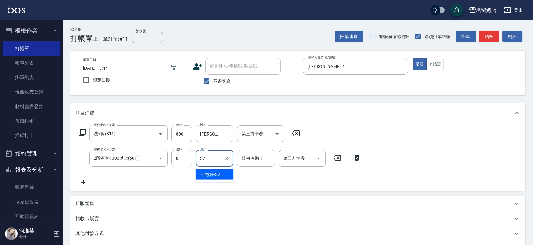
type input "[PERSON_NAME]-32"
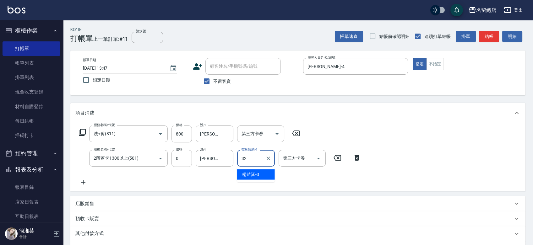
type input "[PERSON_NAME]-32"
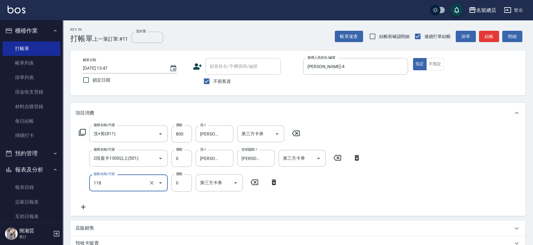
type input "頭皮蓋卡4點(118)"
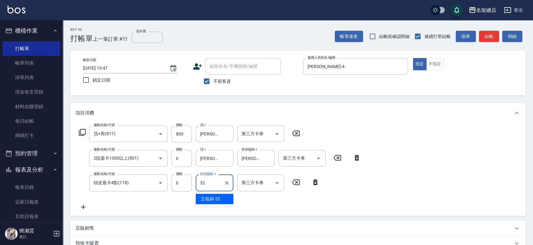
type input "[PERSON_NAME]-32"
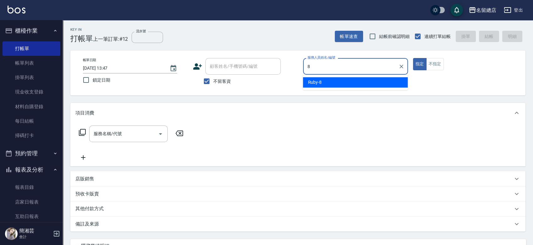
type input "Ruby-8"
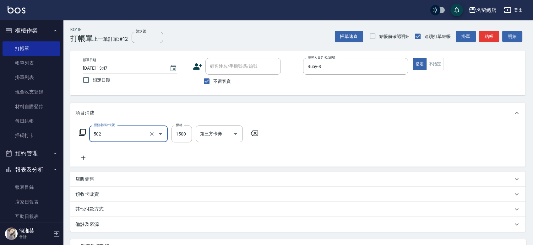
type input "染髮1500以上(502)"
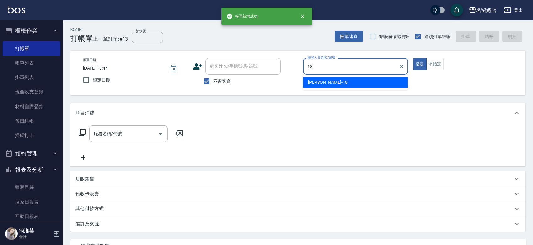
type input "[PERSON_NAME]-18"
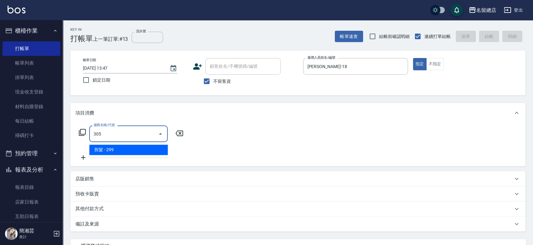
type input "剪髮(305)"
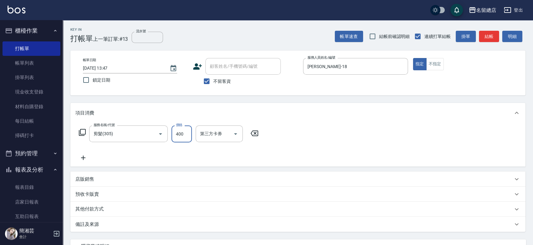
type input "400"
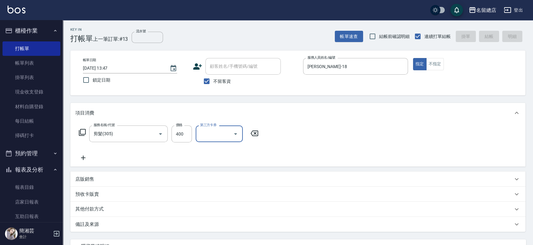
type input "[DATE] 13:48"
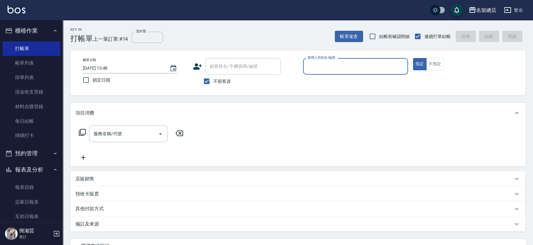
type input "ㄏ"
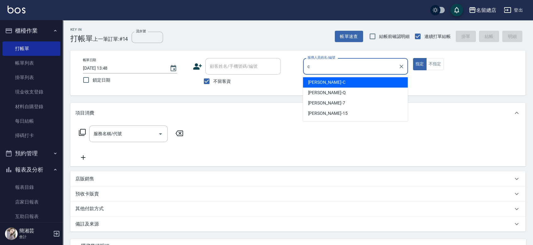
type input "麗花[PERSON_NAME]"
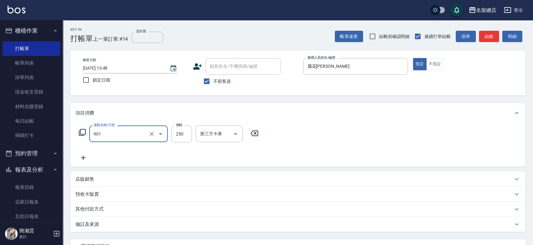
type input "手指甲女(901)"
type input "750"
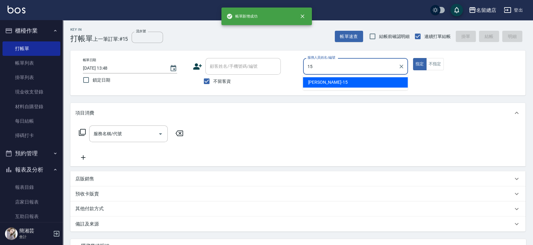
type input "[PERSON_NAME]-15"
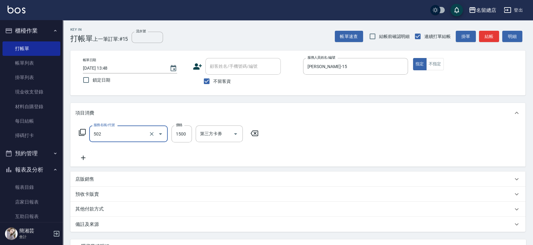
type input "染髮1500以上(502)"
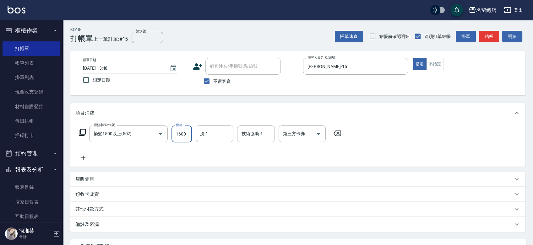
type input "1600"
type input "游之語-48"
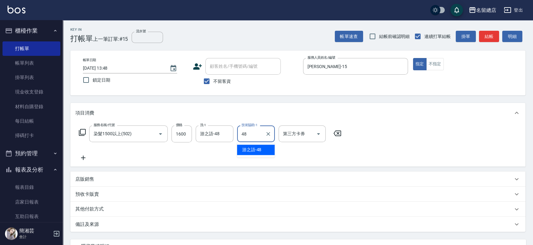
type input "游之語-48"
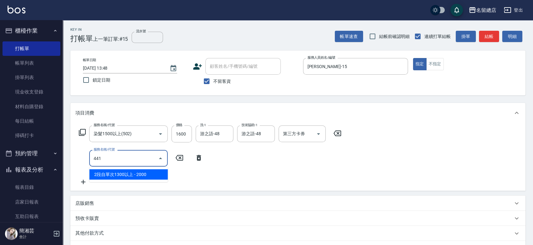
type input "2段自單次1300以上(441)"
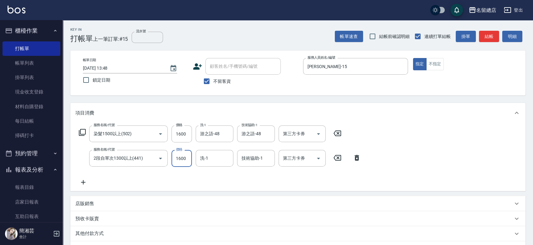
type input "1600"
type input "游之語-48"
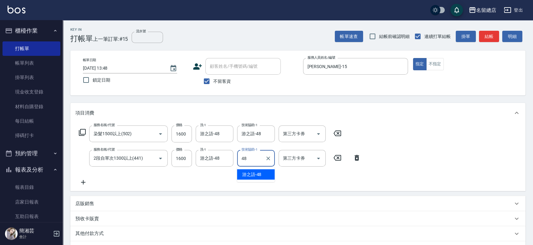
type input "游之語-48"
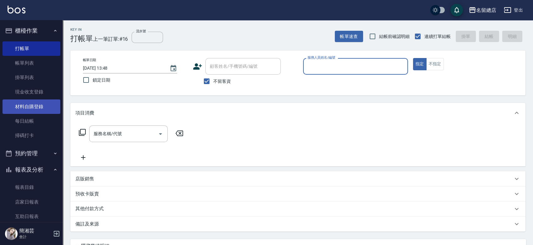
click at [33, 109] on link "材料自購登錄" at bounding box center [32, 106] width 58 height 14
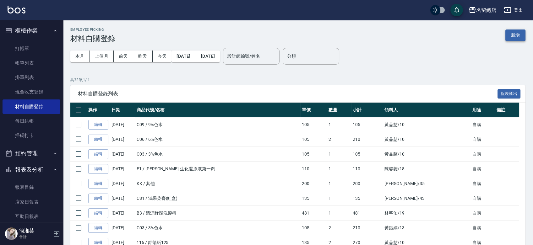
click at [517, 32] on button "新增" at bounding box center [515, 35] width 20 height 12
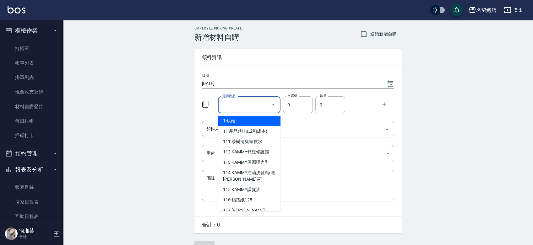
click at [243, 104] on input "選擇商品" at bounding box center [244, 104] width 47 height 11
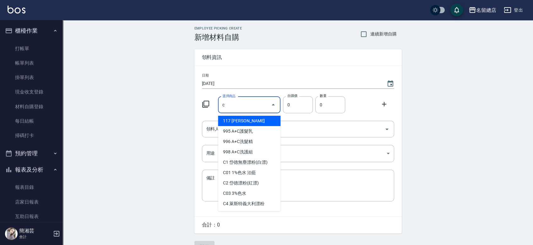
type input "COOL造型噴霧400ML"
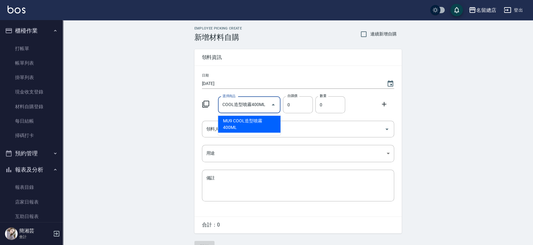
click at [254, 121] on li "MU9 COOL造型噴霧400ML" at bounding box center [249, 124] width 62 height 17
type input "232"
type input "1"
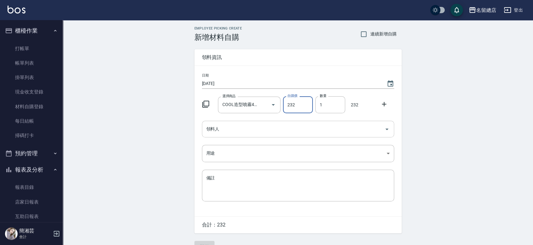
click at [266, 126] on input "領料人" at bounding box center [293, 129] width 177 height 11
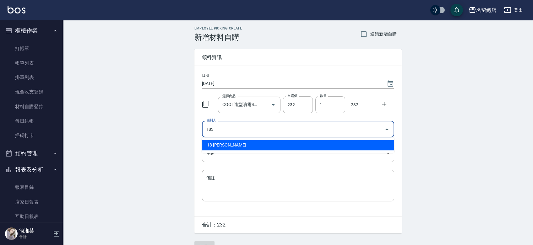
type input "183"
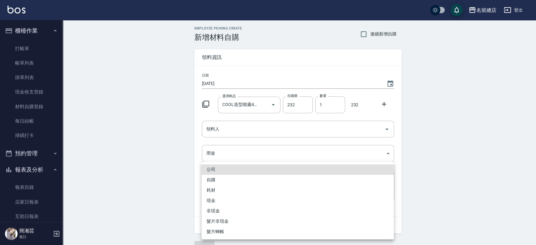
click at [223, 178] on li "自購" at bounding box center [297, 180] width 192 height 10
type input "自購"
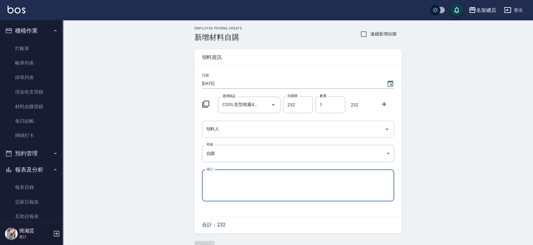
click at [231, 133] on input "領料人" at bounding box center [293, 129] width 177 height 11
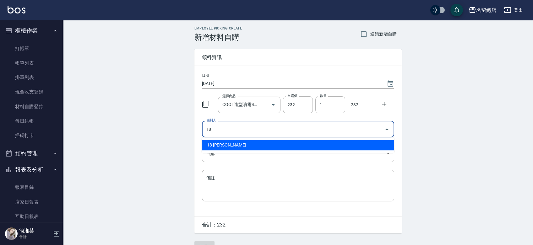
type input "18 [PERSON_NAME]"
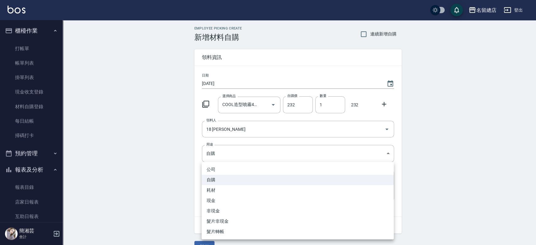
click at [185, 146] on div at bounding box center [268, 122] width 536 height 245
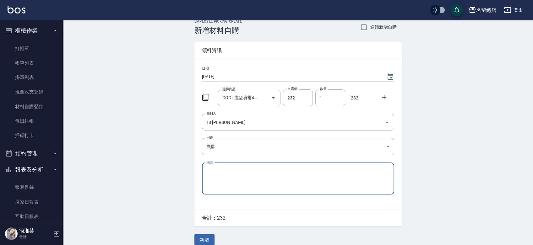
scroll to position [14, 0]
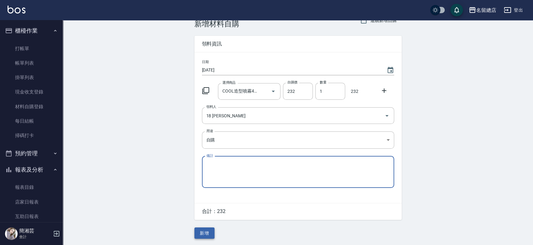
click at [206, 230] on button "新增" at bounding box center [204, 234] width 20 height 12
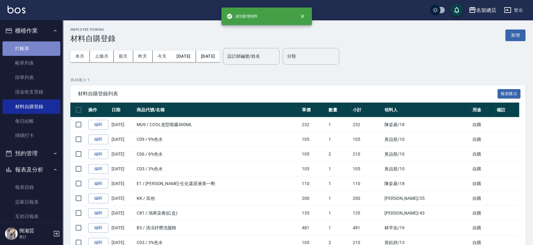
click at [31, 45] on link "打帳單" at bounding box center [32, 48] width 58 height 14
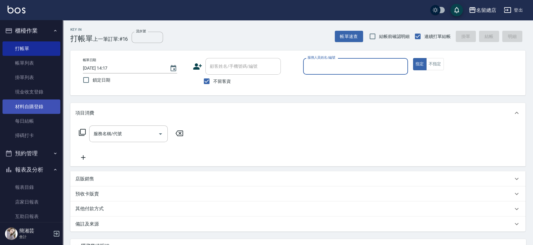
click at [26, 107] on link "材料自購登錄" at bounding box center [32, 106] width 58 height 14
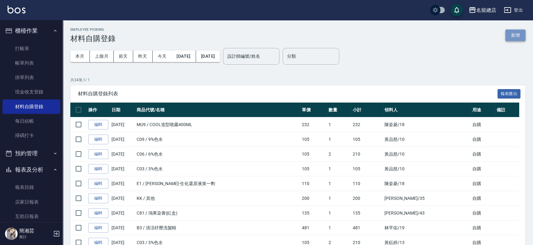
click at [514, 35] on button "新增" at bounding box center [515, 35] width 20 height 12
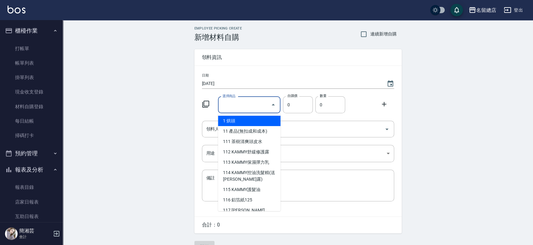
click at [228, 101] on input "選擇商品" at bounding box center [244, 104] width 47 height 11
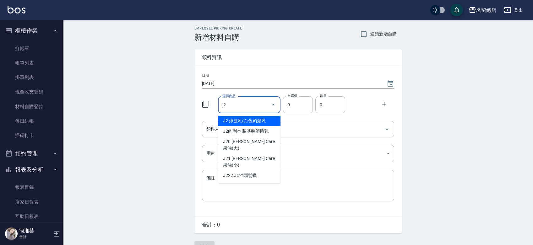
type input "炫波乳(白色)Q髮乳"
type input "95"
type input "1"
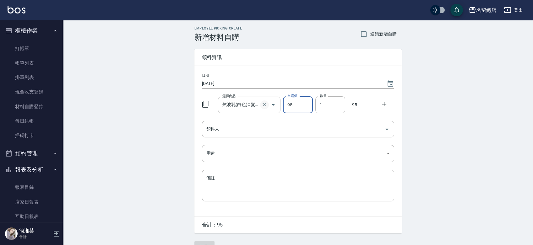
click at [260, 104] on button "Clear" at bounding box center [264, 104] width 9 height 9
type input "0"
click at [250, 106] on input "選擇商品" at bounding box center [244, 104] width 47 height 11
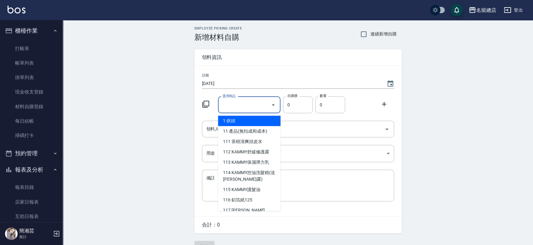
type input "ㄆ"
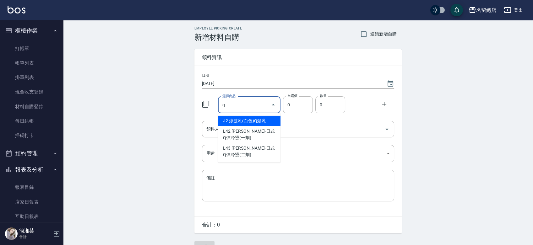
click at [265, 120] on li "J2 炫波乳(白色)Q髮乳" at bounding box center [249, 121] width 62 height 10
type input "炫波乳(白色)Q髮乳"
type input "95"
type input "1"
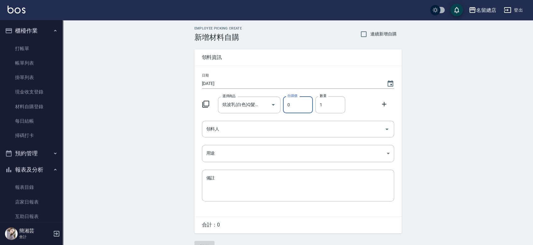
click at [261, 107] on icon "Clear" at bounding box center [264, 105] width 6 height 6
type input "0"
type input "r"
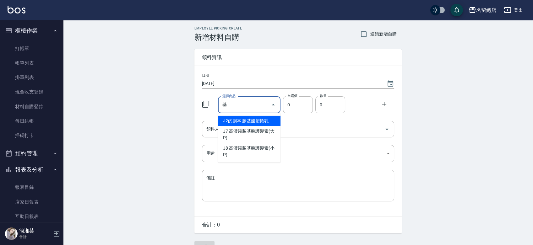
click at [259, 119] on li "J2的副本 胺基酸塑捲乳" at bounding box center [249, 121] width 62 height 10
type input "胺基酸塑捲乳"
type input "90"
type input "1"
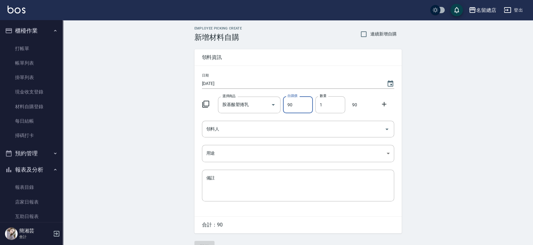
click at [265, 104] on icon "Clear" at bounding box center [264, 105] width 4 height 4
type input "0"
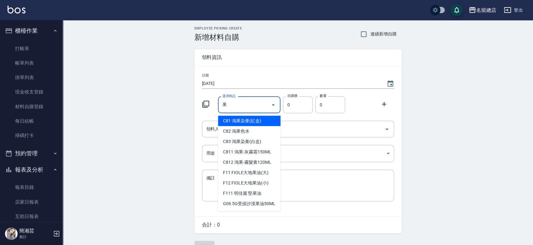
click at [227, 120] on li "C81 鴻果染膏(紅盒)" at bounding box center [249, 121] width 62 height 10
type input "鴻果染膏(紅盒)"
type input "135"
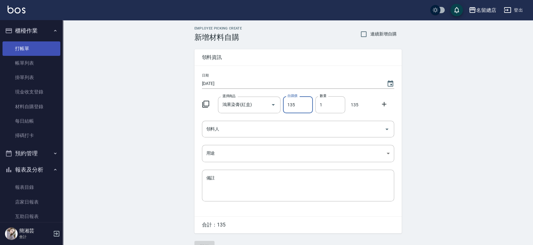
click at [43, 44] on link "打帳單" at bounding box center [32, 48] width 58 height 14
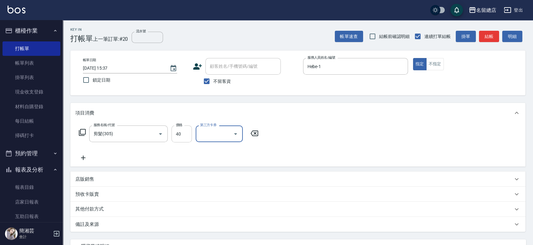
click at [182, 131] on input "40" at bounding box center [181, 134] width 20 height 17
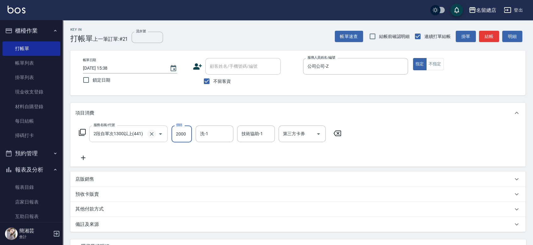
click at [151, 133] on icon "Clear" at bounding box center [151, 134] width 6 height 6
click at [154, 131] on icon "Clear" at bounding box center [151, 134] width 6 height 6
click at [103, 205] on div "其他付款方式" at bounding box center [297, 209] width 455 height 15
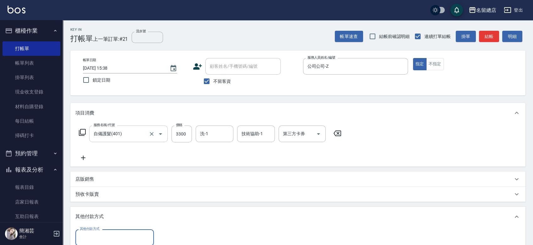
drag, startPoint x: 105, startPoint y: 225, endPoint x: 103, endPoint y: 231, distance: 6.5
click at [103, 230] on div "其他付款方式 其他付款方式 其他付款方式" at bounding box center [297, 229] width 455 height 44
click at [102, 231] on div "其他付款方式" at bounding box center [114, 237] width 78 height 17
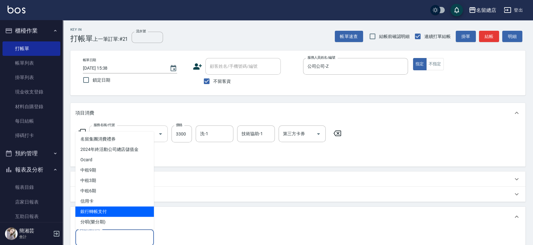
click at [106, 209] on span "銀行轉帳支付" at bounding box center [114, 211] width 78 height 10
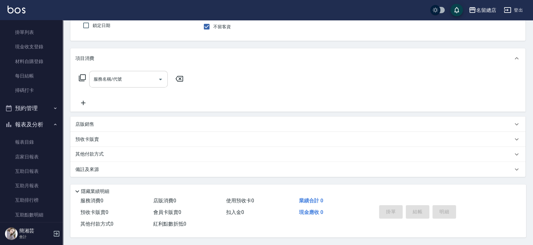
scroll to position [104, 0]
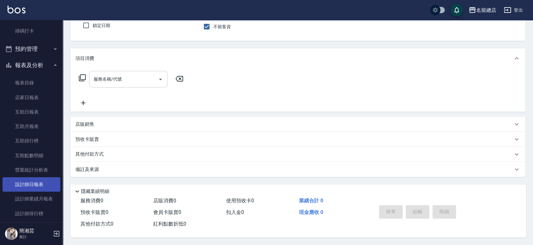
click at [37, 183] on link "設計師日報表" at bounding box center [32, 184] width 58 height 14
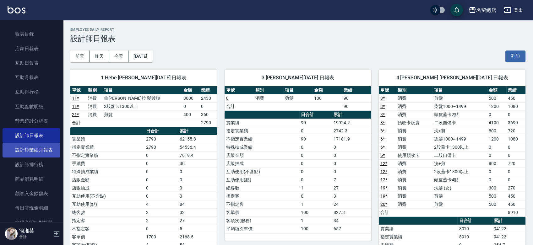
scroll to position [174, 0]
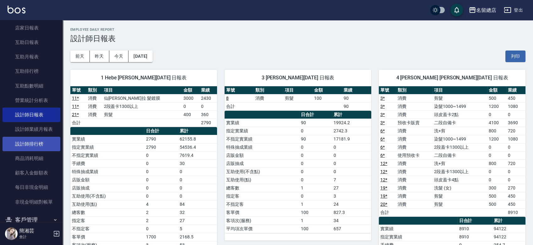
click at [45, 145] on link "設計師排行榜" at bounding box center [32, 144] width 58 height 14
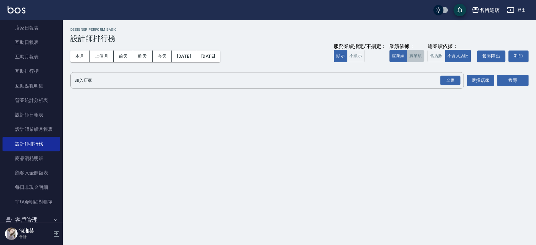
click at [407, 57] on button "實業績" at bounding box center [415, 56] width 18 height 12
click at [447, 80] on div "全選" at bounding box center [450, 81] width 20 height 10
click at [506, 78] on button "搜尋" at bounding box center [512, 81] width 31 height 12
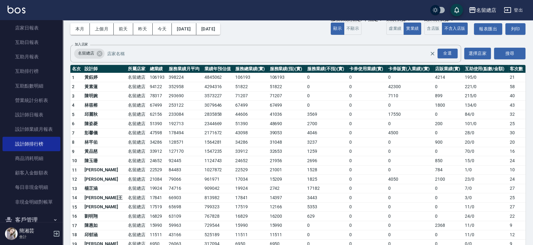
scroll to position [64, 0]
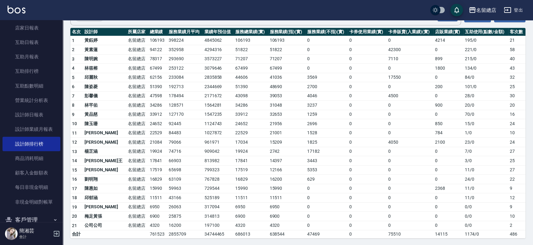
click at [376, 125] on td "0" at bounding box center [366, 123] width 39 height 9
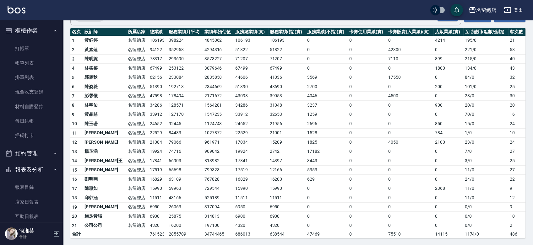
scroll to position [0, 0]
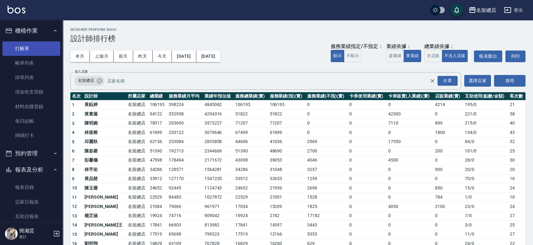
click at [14, 48] on link "打帳單" at bounding box center [32, 48] width 58 height 14
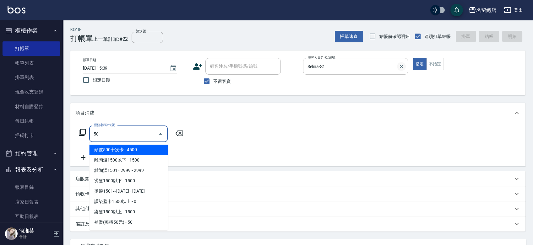
click at [404, 66] on icon "Clear" at bounding box center [401, 66] width 6 height 6
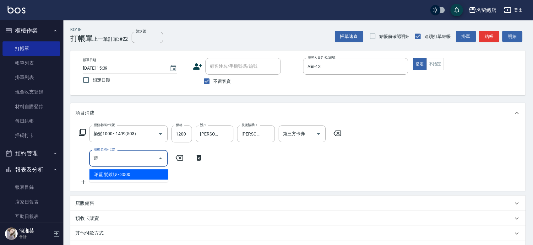
click at [93, 174] on span "珀藍 髮鍍膜 - 3000" at bounding box center [128, 174] width 78 height 10
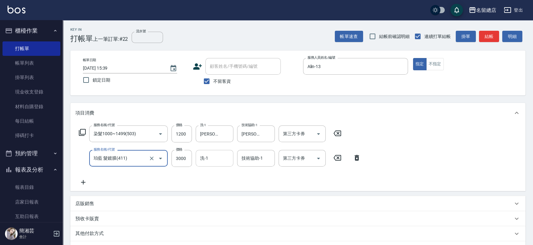
click at [218, 157] on input "洗-1" at bounding box center [214, 158] width 32 height 11
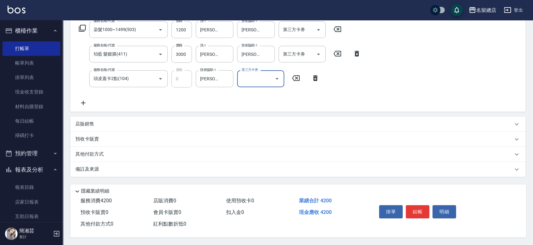
scroll to position [106, 0]
click at [84, 153] on p "其他付款方式" at bounding box center [90, 154] width 31 height 7
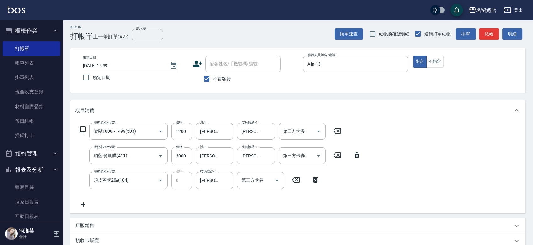
scroll to position [1, 0]
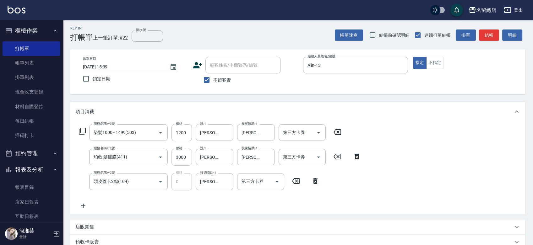
click at [183, 156] on input "3000" at bounding box center [181, 157] width 20 height 17
click at [186, 160] on input "3000" at bounding box center [181, 157] width 20 height 17
click at [183, 155] on input "3000" at bounding box center [181, 157] width 20 height 17
click at [181, 158] on input "3000" at bounding box center [181, 157] width 20 height 17
click at [181, 157] on input "3000" at bounding box center [181, 157] width 20 height 17
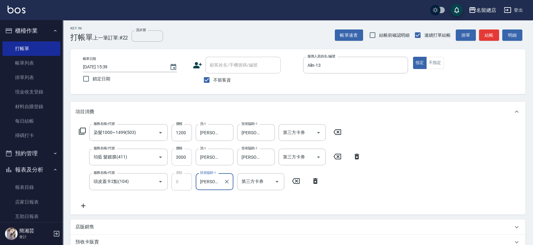
click at [180, 155] on input "3000" at bounding box center [181, 157] width 20 height 17
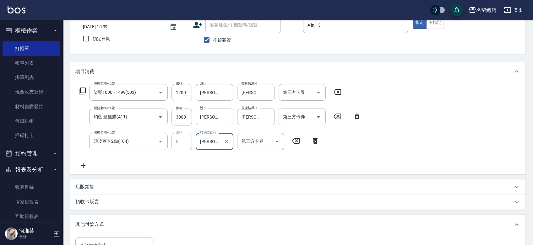
scroll to position [40, 0]
click at [373, 115] on div "服務名稱/代號 染髮1000~1499(503) 服務名稱/代號 價格 1200 價格 洗-1 [PERSON_NAME]-35 洗-1 技術協助-1 [PE…" at bounding box center [297, 129] width 455 height 93
click at [174, 115] on input "3000" at bounding box center [181, 118] width 20 height 17
click at [175, 115] on input "3000" at bounding box center [181, 118] width 20 height 17
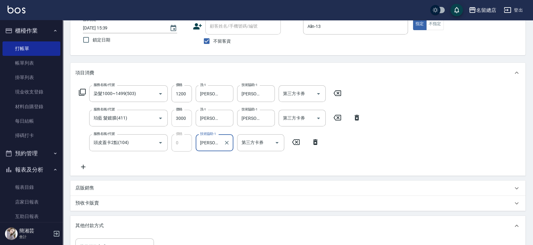
click at [175, 115] on input "3000" at bounding box center [181, 118] width 20 height 17
click at [141, 118] on input "珀藍 髮鍍膜(411)" at bounding box center [119, 118] width 55 height 11
click at [189, 115] on input "3000" at bounding box center [181, 118] width 20 height 17
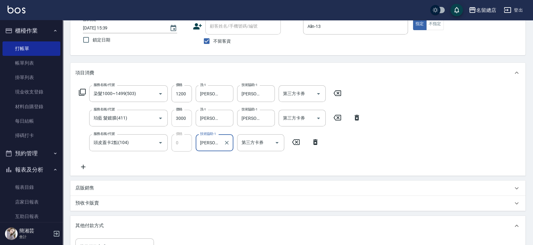
click at [189, 115] on input "3000" at bounding box center [181, 118] width 20 height 17
click at [309, 138] on div "服務名稱/代號 頭皮蓋卡2點(104) 服務名稱/代號 價格 0 價格 技術協助-1 [PERSON_NAME]-43 技術協助-1 第三方卡券 第三方卡券" at bounding box center [199, 142] width 248 height 17
click at [317, 138] on icon at bounding box center [315, 142] width 16 height 8
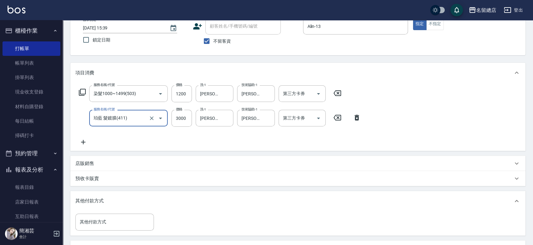
click at [356, 114] on icon at bounding box center [357, 118] width 16 height 8
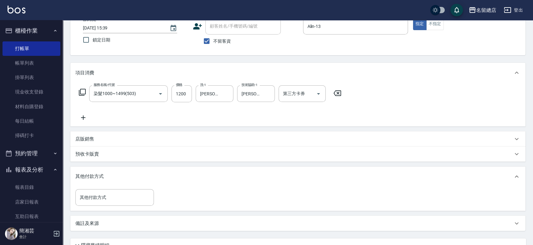
click at [86, 115] on icon at bounding box center [83, 118] width 16 height 8
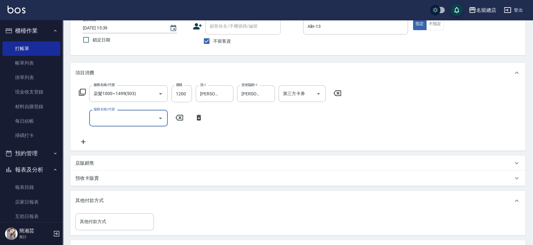
click at [121, 113] on input "服務名稱/代號" at bounding box center [123, 118] width 63 height 11
click at [133, 135] on span "珀藍 髮鍍膜 - 3000" at bounding box center [128, 134] width 78 height 10
click at [181, 119] on input "3000" at bounding box center [181, 118] width 20 height 17
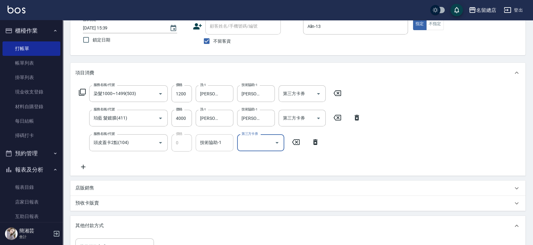
click at [208, 137] on div "技術協助-1 技術協助-1" at bounding box center [215, 142] width 38 height 17
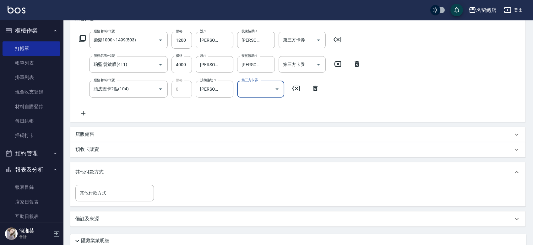
scroll to position [145, 0]
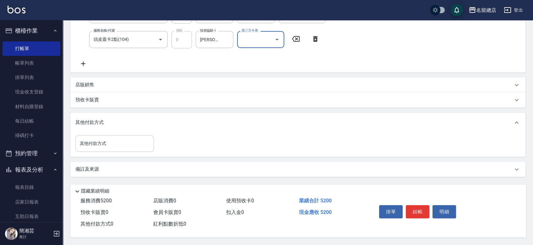
click at [88, 141] on input "其他付款方式" at bounding box center [114, 143] width 73 height 11
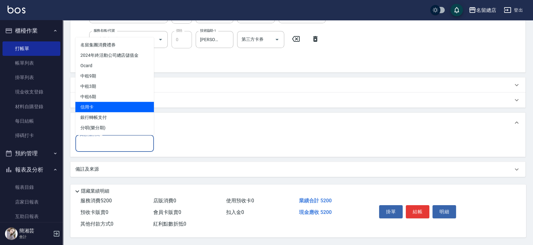
click at [99, 102] on span "信用卡" at bounding box center [114, 107] width 78 height 10
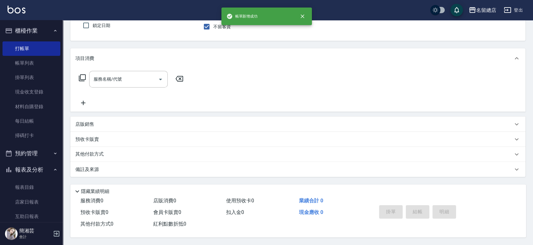
scroll to position [0, 0]
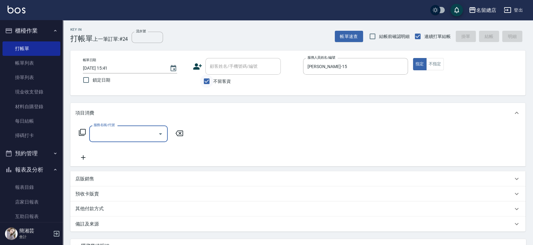
click at [208, 77] on input "不留客資" at bounding box center [206, 81] width 13 height 13
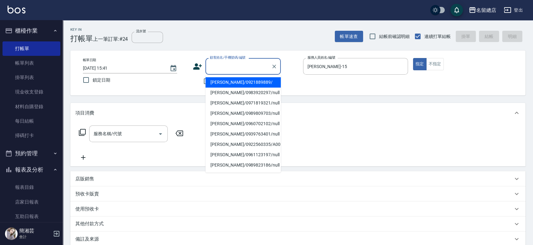
click at [221, 68] on input "顧客姓名/手機號碼/編號" at bounding box center [238, 66] width 60 height 11
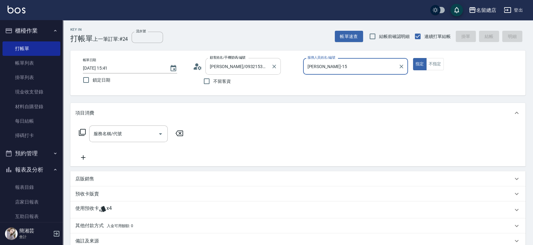
click at [413, 58] on button "指定" at bounding box center [419, 64] width 13 height 12
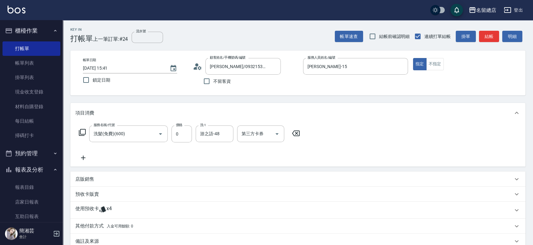
click at [100, 213] on icon at bounding box center [103, 210] width 8 height 8
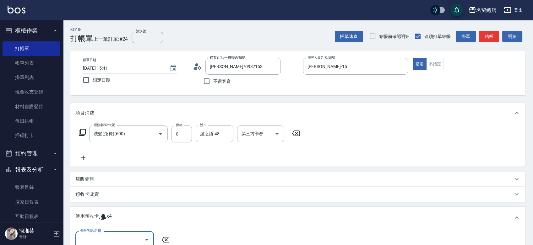
click at [95, 233] on label "卡券代號/名稱" at bounding box center [90, 230] width 21 height 5
click at [95, 234] on input "卡券代號/名稱" at bounding box center [109, 239] width 63 height 11
click at [96, 237] on input "卡券代號/名稱" at bounding box center [109, 239] width 63 height 11
click at [112, 225] on div "洗髮卡 剩餘2張 312" at bounding box center [114, 223] width 78 height 10
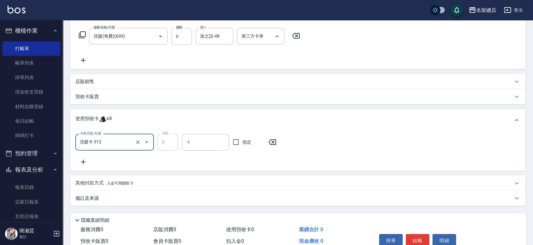
scroll to position [104, 0]
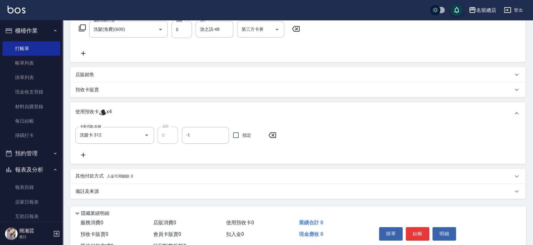
click at [244, 135] on span "指定" at bounding box center [246, 135] width 9 height 7
click at [242, 135] on input "指定" at bounding box center [235, 135] width 13 height 13
click at [84, 153] on icon at bounding box center [83, 155] width 16 height 8
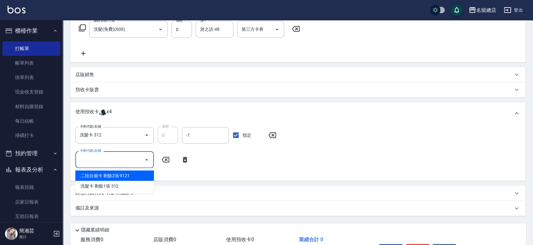
click at [109, 162] on input "卡券代號/名稱" at bounding box center [109, 159] width 63 height 11
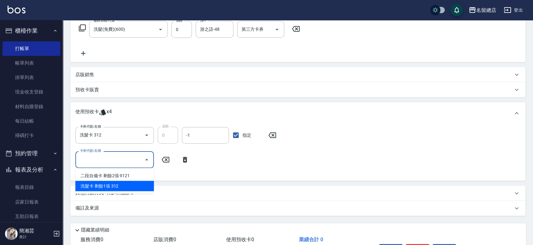
drag, startPoint x: 118, startPoint y: 183, endPoint x: 133, endPoint y: 171, distance: 18.6
click at [118, 183] on div "洗髮卡 剩餘1張 312" at bounding box center [114, 186] width 78 height 10
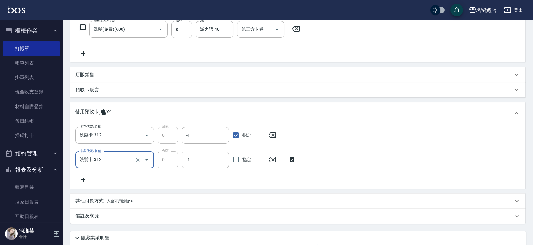
click at [248, 163] on span "指定" at bounding box center [246, 160] width 9 height 7
click at [242, 163] on input "指定" at bounding box center [235, 159] width 13 height 13
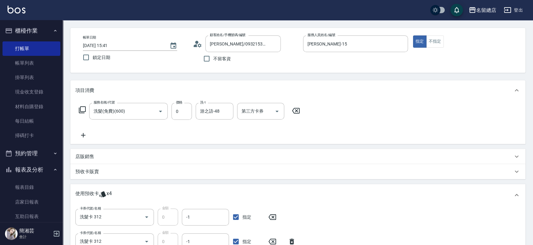
scroll to position [35, 0]
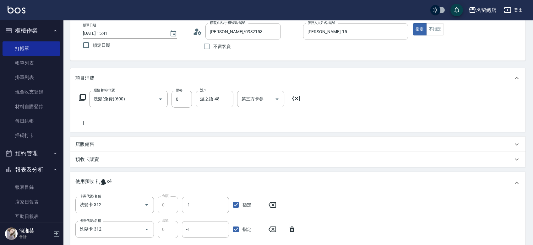
click at [100, 156] on div "預收卡販賣" at bounding box center [293, 159] width 437 height 7
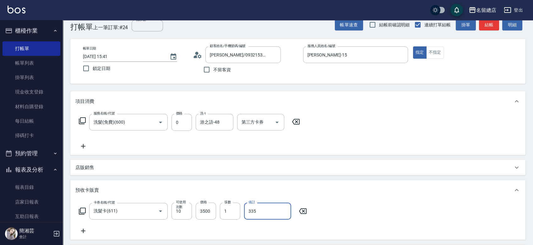
scroll to position [0, 0]
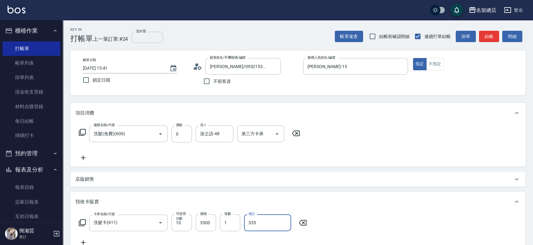
click at [137, 34] on input "流水號" at bounding box center [146, 37] width 31 height 11
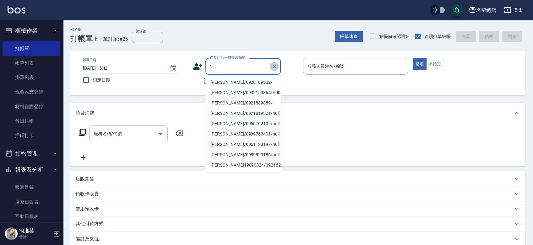
click at [274, 66] on icon "Clear" at bounding box center [274, 66] width 6 height 6
click at [201, 81] on input "不留客資" at bounding box center [206, 81] width 13 height 13
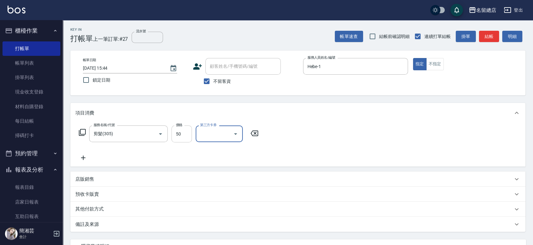
click at [188, 132] on input "50" at bounding box center [181, 134] width 20 height 17
click at [94, 210] on p "其他付款方式" at bounding box center [90, 209] width 31 height 7
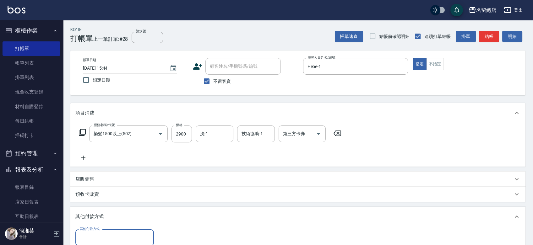
scroll to position [96, 0]
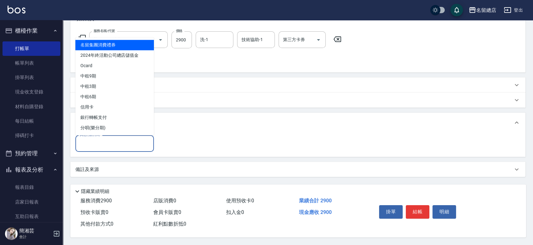
click at [115, 142] on input "其他付款方式" at bounding box center [114, 143] width 73 height 11
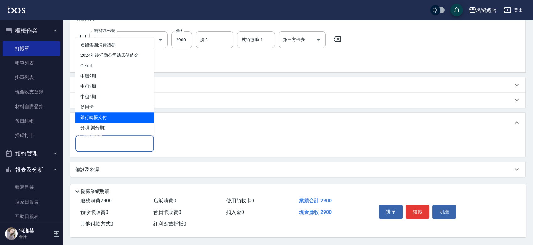
click at [110, 113] on span "銀行轉帳支付" at bounding box center [114, 117] width 78 height 10
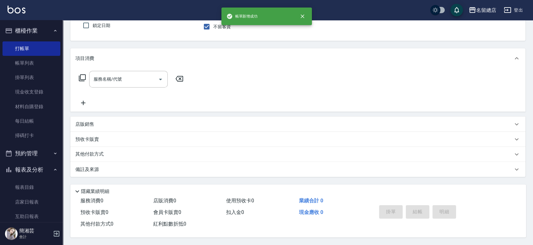
scroll to position [0, 0]
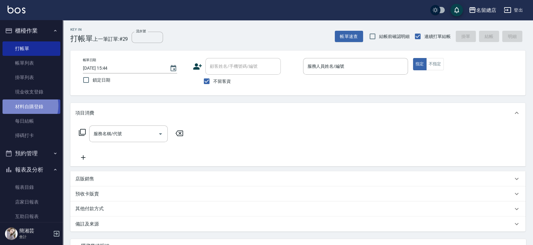
click at [25, 105] on link "材料自購登錄" at bounding box center [32, 106] width 58 height 14
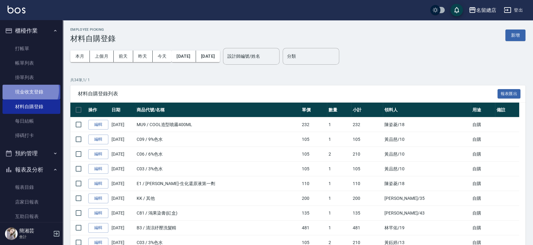
click at [27, 90] on link "現金收支登錄" at bounding box center [32, 92] width 58 height 14
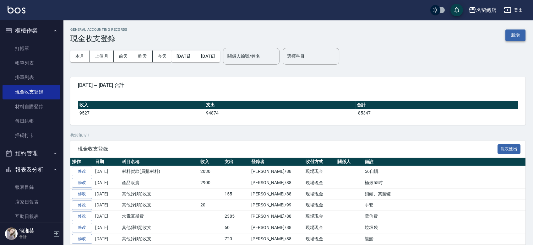
click at [516, 30] on button "新增" at bounding box center [515, 35] width 20 height 12
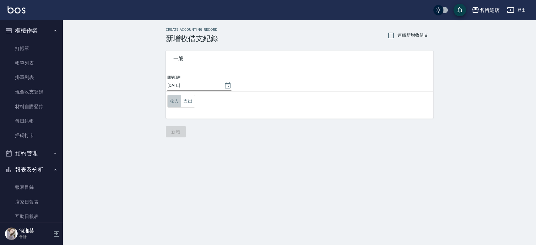
click at [180, 101] on button "收入" at bounding box center [174, 101] width 14 height 13
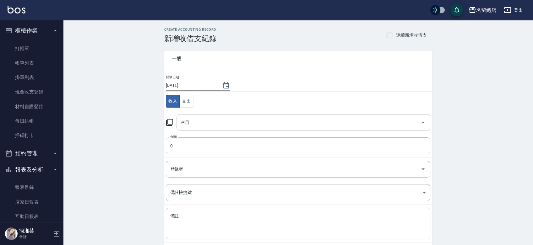
click at [206, 126] on input "科目" at bounding box center [298, 122] width 238 height 11
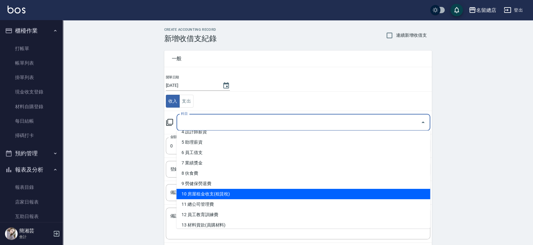
scroll to position [70, 0]
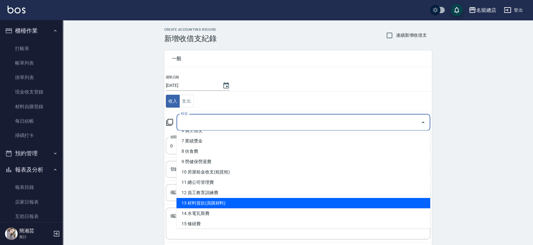
click at [194, 206] on li "13 材料貨款(員購材料)" at bounding box center [303, 203] width 254 height 10
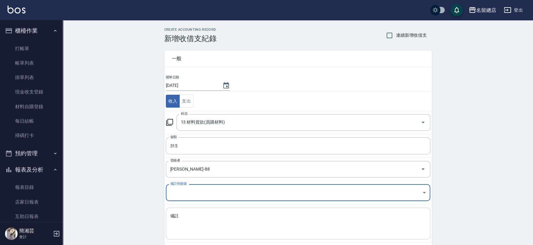
click at [205, 225] on textarea "備註" at bounding box center [297, 223] width 255 height 21
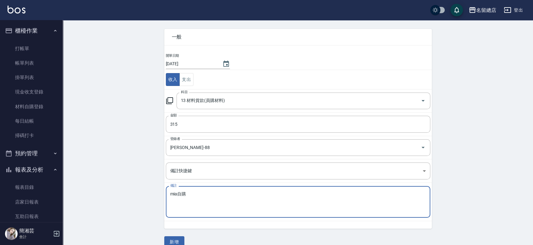
scroll to position [31, 0]
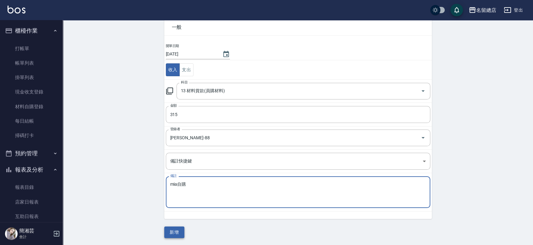
click at [174, 233] on button "新增" at bounding box center [174, 233] width 20 height 12
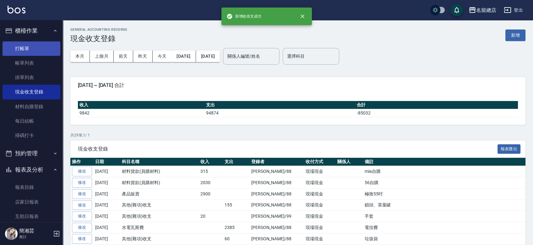
click at [41, 49] on link "打帳單" at bounding box center [32, 48] width 58 height 14
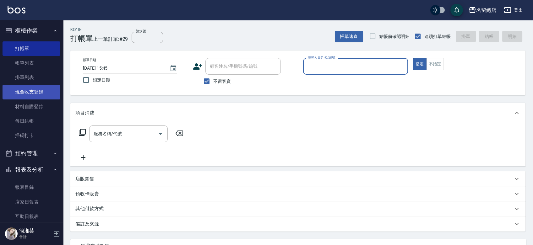
click at [37, 91] on link "現金收支登錄" at bounding box center [32, 92] width 58 height 14
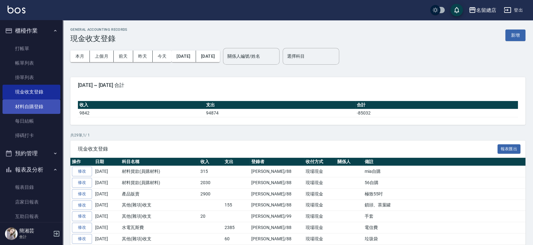
click at [43, 111] on link "材料自購登錄" at bounding box center [32, 106] width 58 height 14
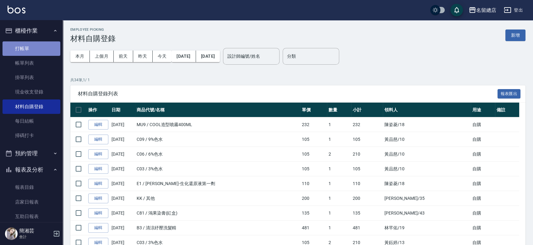
click at [49, 46] on link "打帳單" at bounding box center [32, 48] width 58 height 14
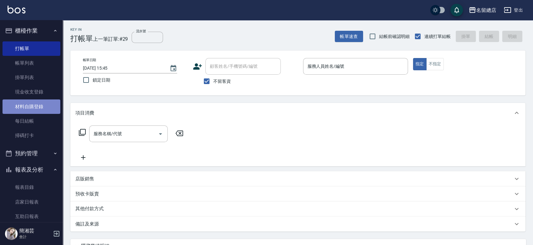
click at [50, 108] on link "材料自購登錄" at bounding box center [32, 106] width 58 height 14
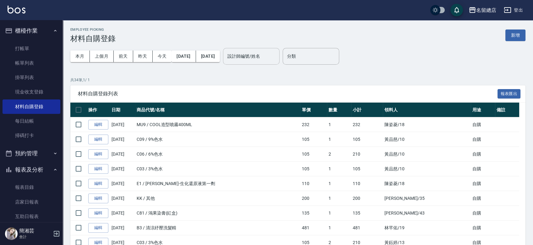
click at [271, 53] on input "設計師編號/姓名" at bounding box center [251, 56] width 51 height 11
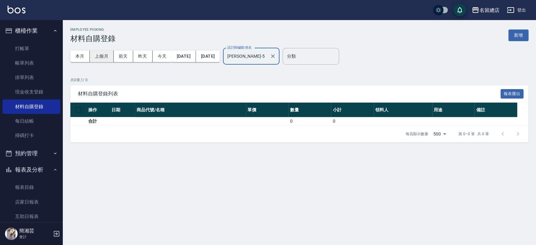
click at [110, 57] on button "上個月" at bounding box center [102, 57] width 24 height 12
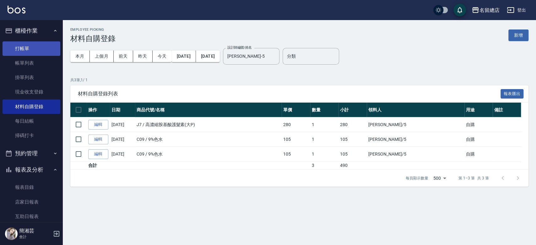
click at [34, 47] on link "打帳單" at bounding box center [32, 48] width 58 height 14
